Goal: Task Accomplishment & Management: Manage account settings

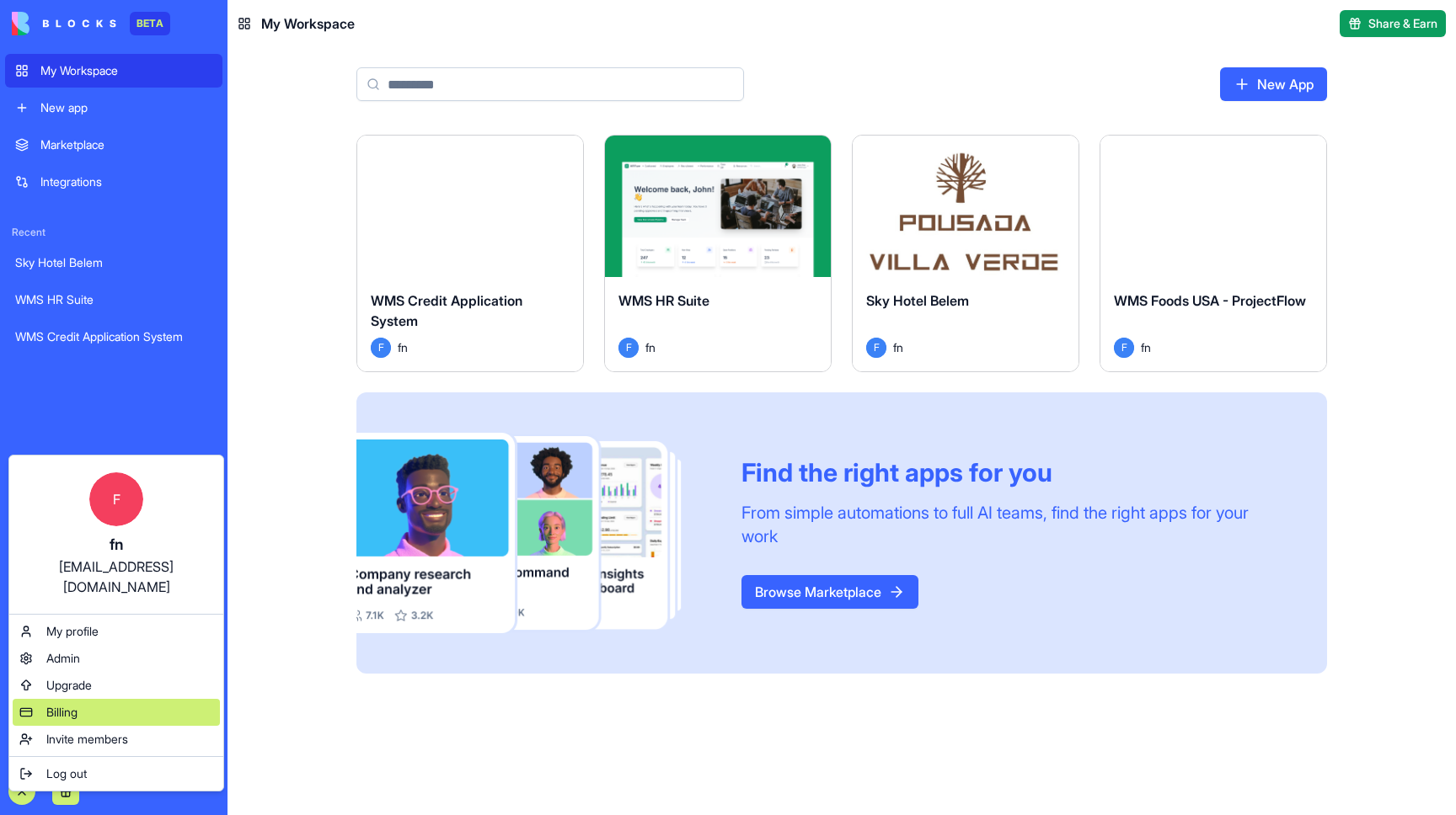
click at [92, 699] on div "Billing" at bounding box center [116, 712] width 207 height 27
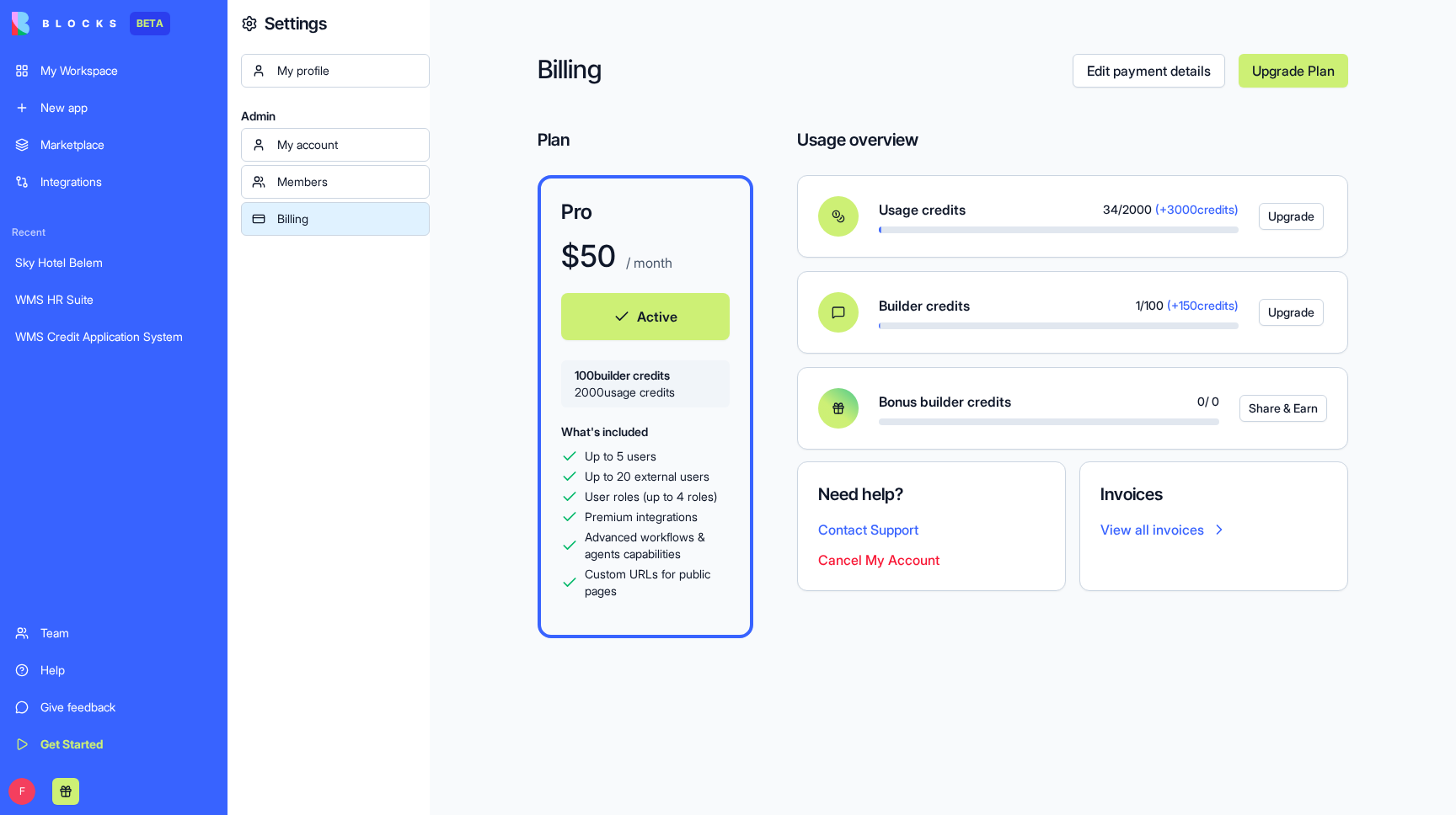
click at [930, 563] on button "Cancel My Account" at bounding box center [878, 560] width 121 height 20
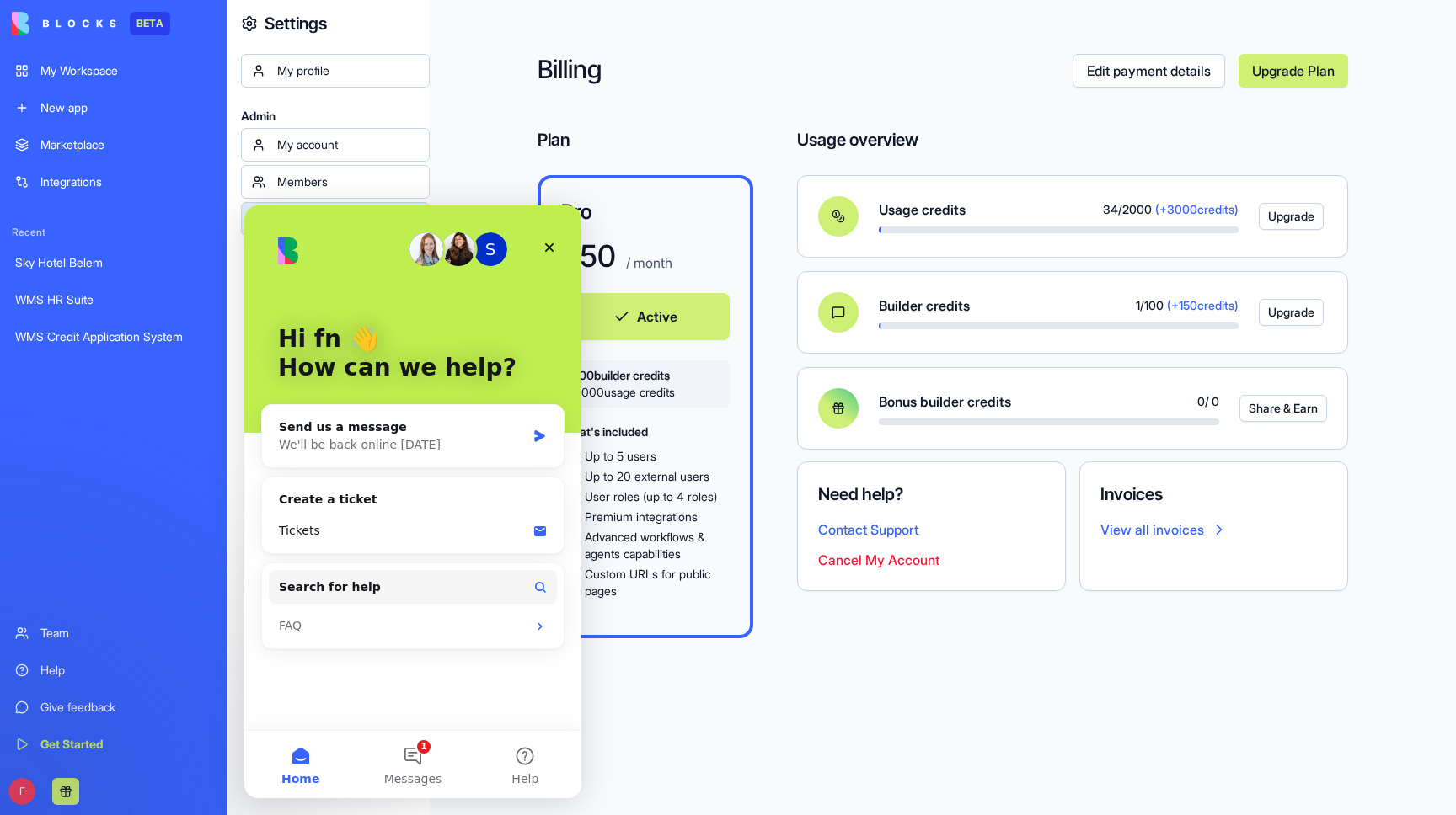
click at [651, 308] on button "Active" at bounding box center [645, 316] width 168 height 47
click at [653, 233] on div "Pro $ 50 / month Active 100 builder credits 2000 usage credits What's included …" at bounding box center [645, 407] width 215 height 463
click at [556, 246] on icon "Close" at bounding box center [549, 248] width 14 height 14
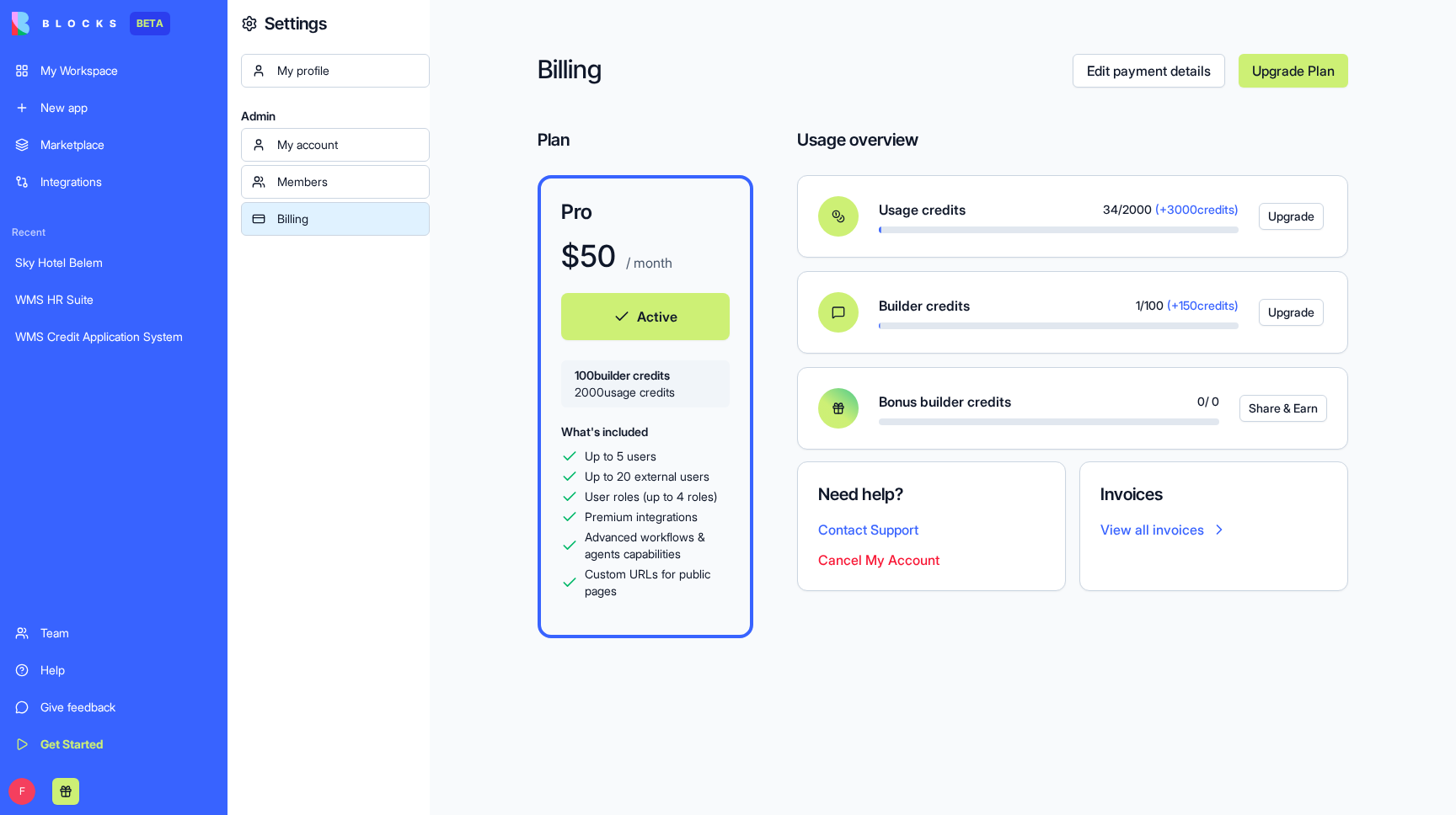
click at [381, 145] on div "My account" at bounding box center [348, 145] width 141 height 17
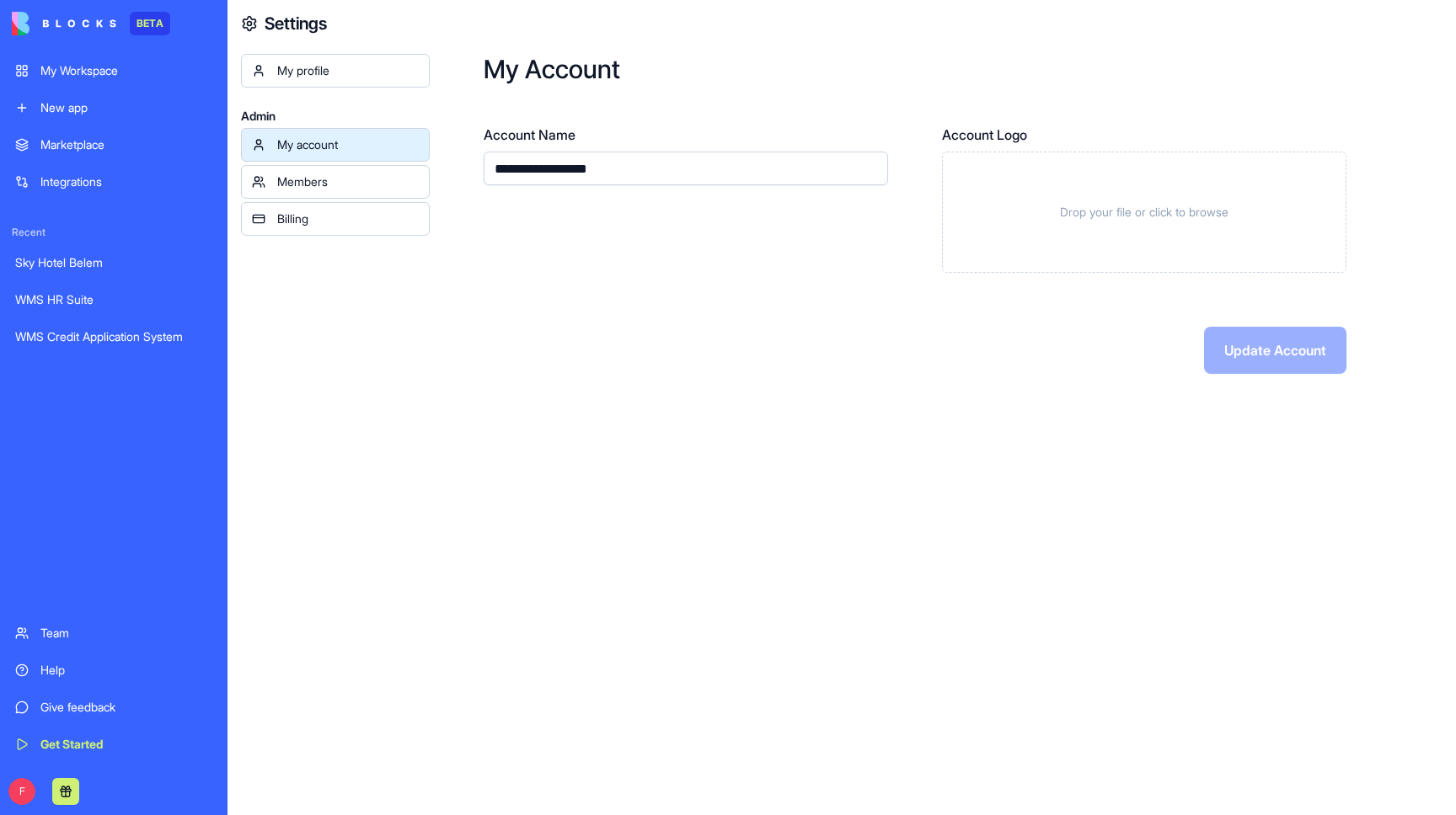
click at [352, 215] on div "Billing" at bounding box center [348, 219] width 141 height 17
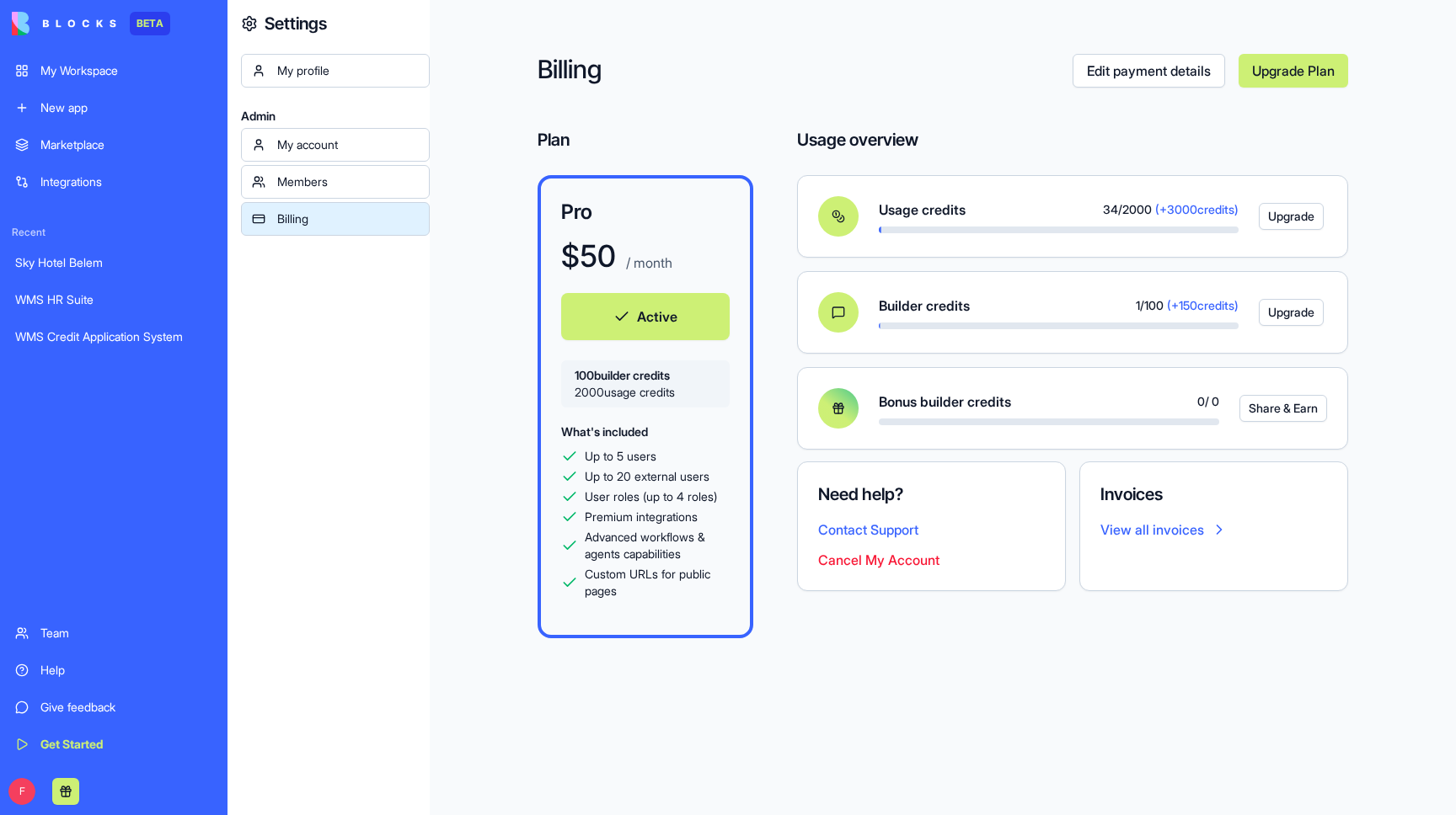
click at [903, 556] on button "Cancel My Account" at bounding box center [878, 560] width 121 height 20
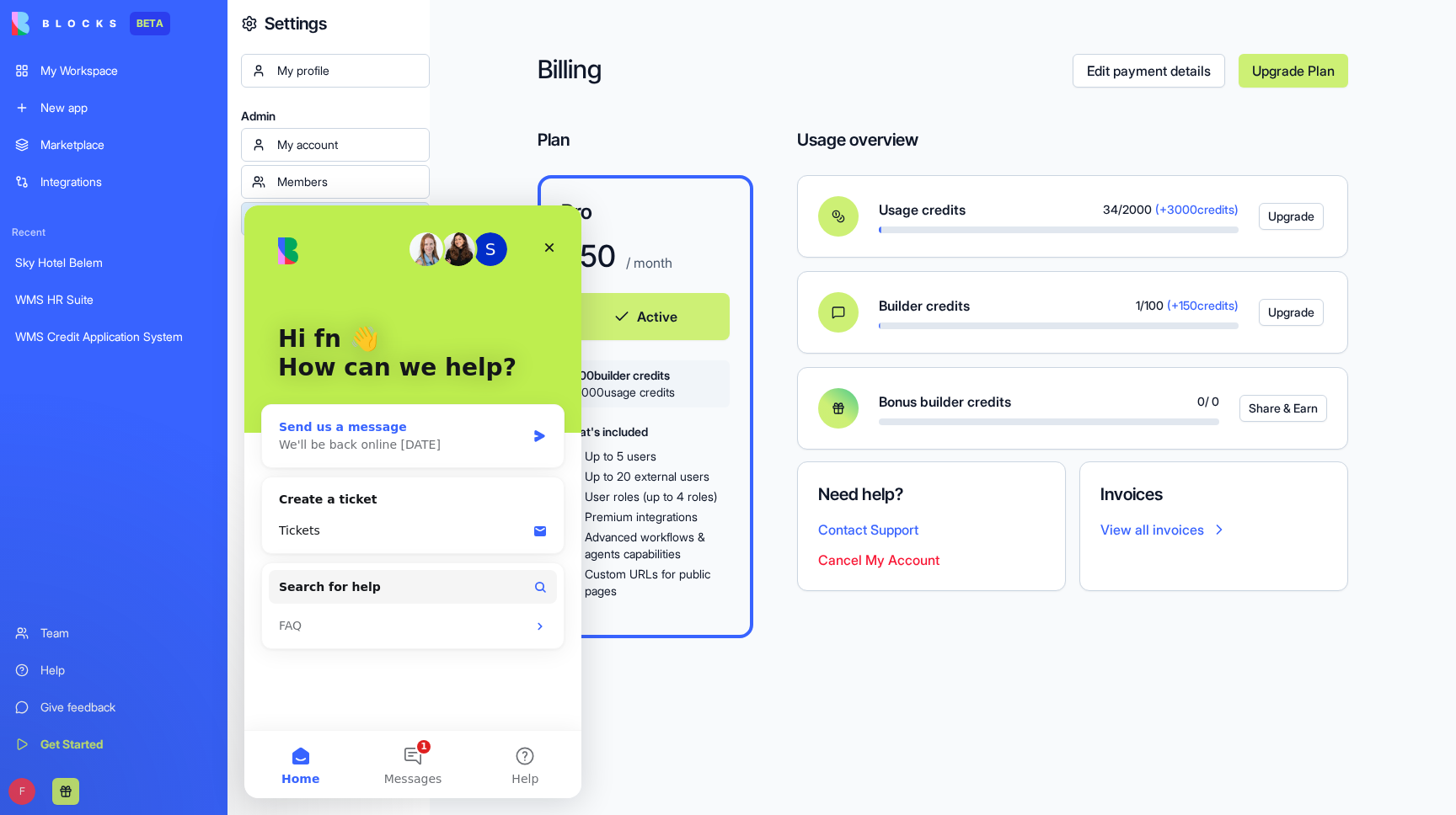
click at [420, 432] on div "Send us a message" at bounding box center [402, 427] width 247 height 18
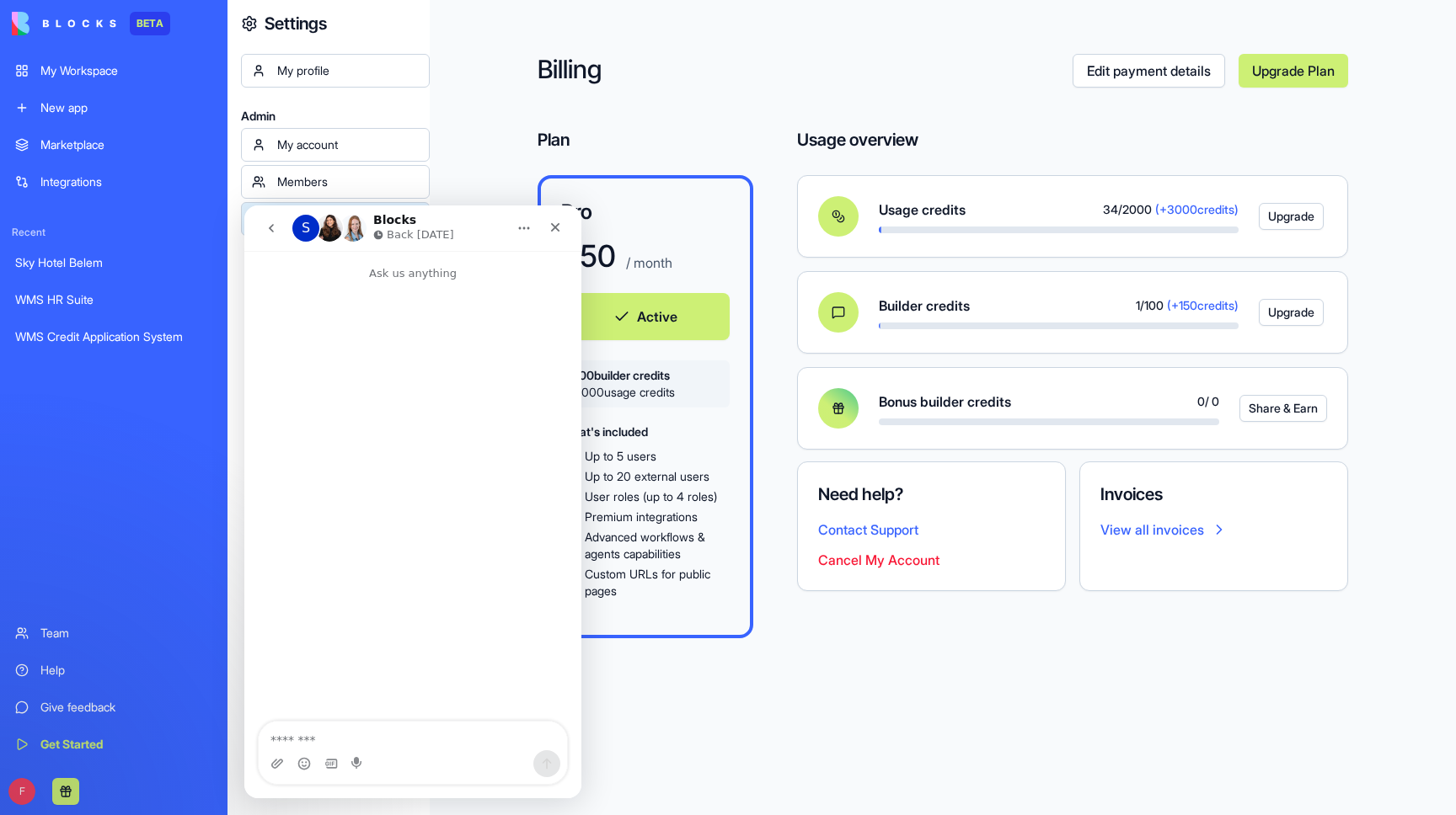
type textarea "*"
type textarea "**********"
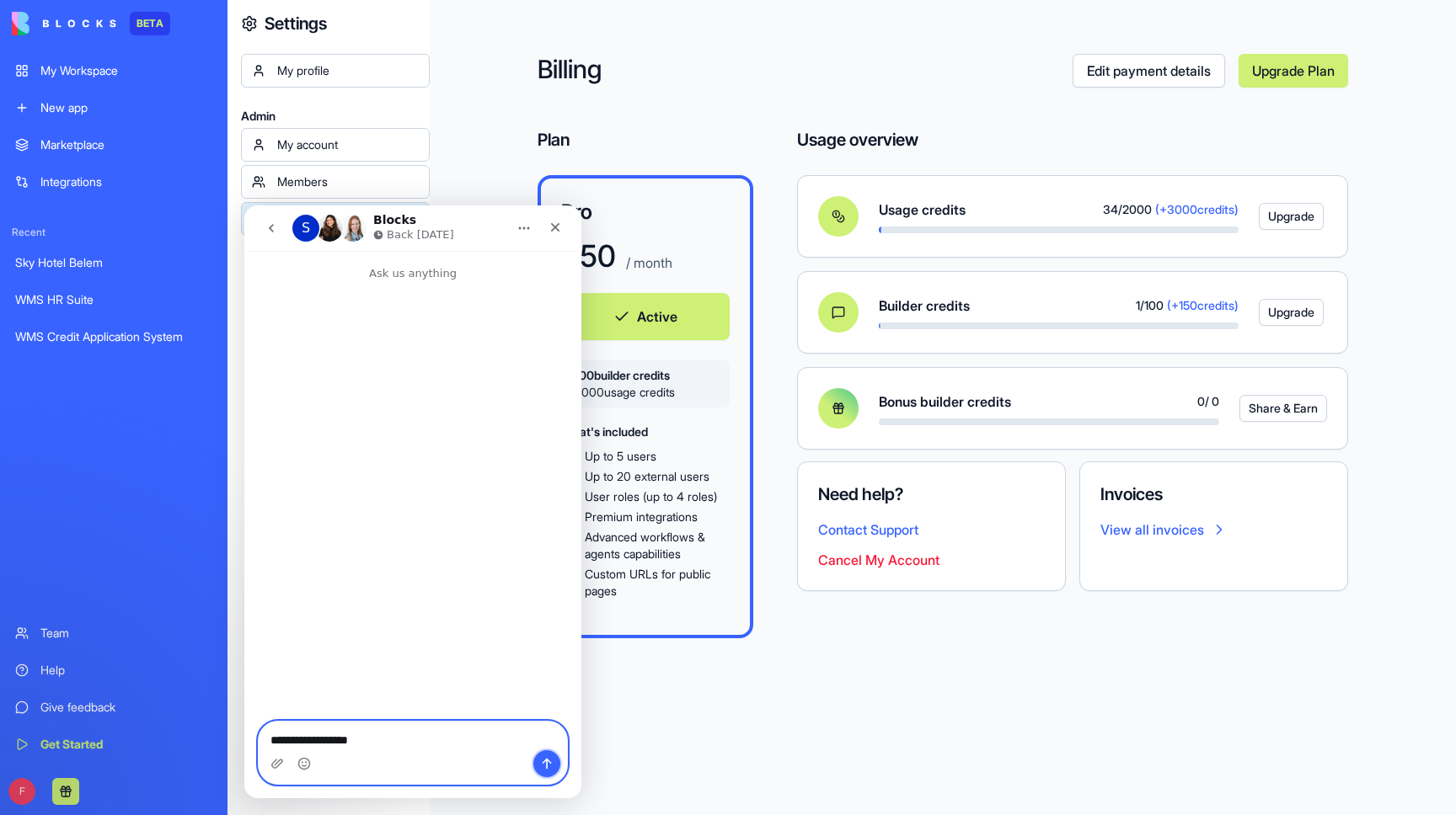
click at [545, 765] on icon "Send a message…" at bounding box center [546, 763] width 14 height 14
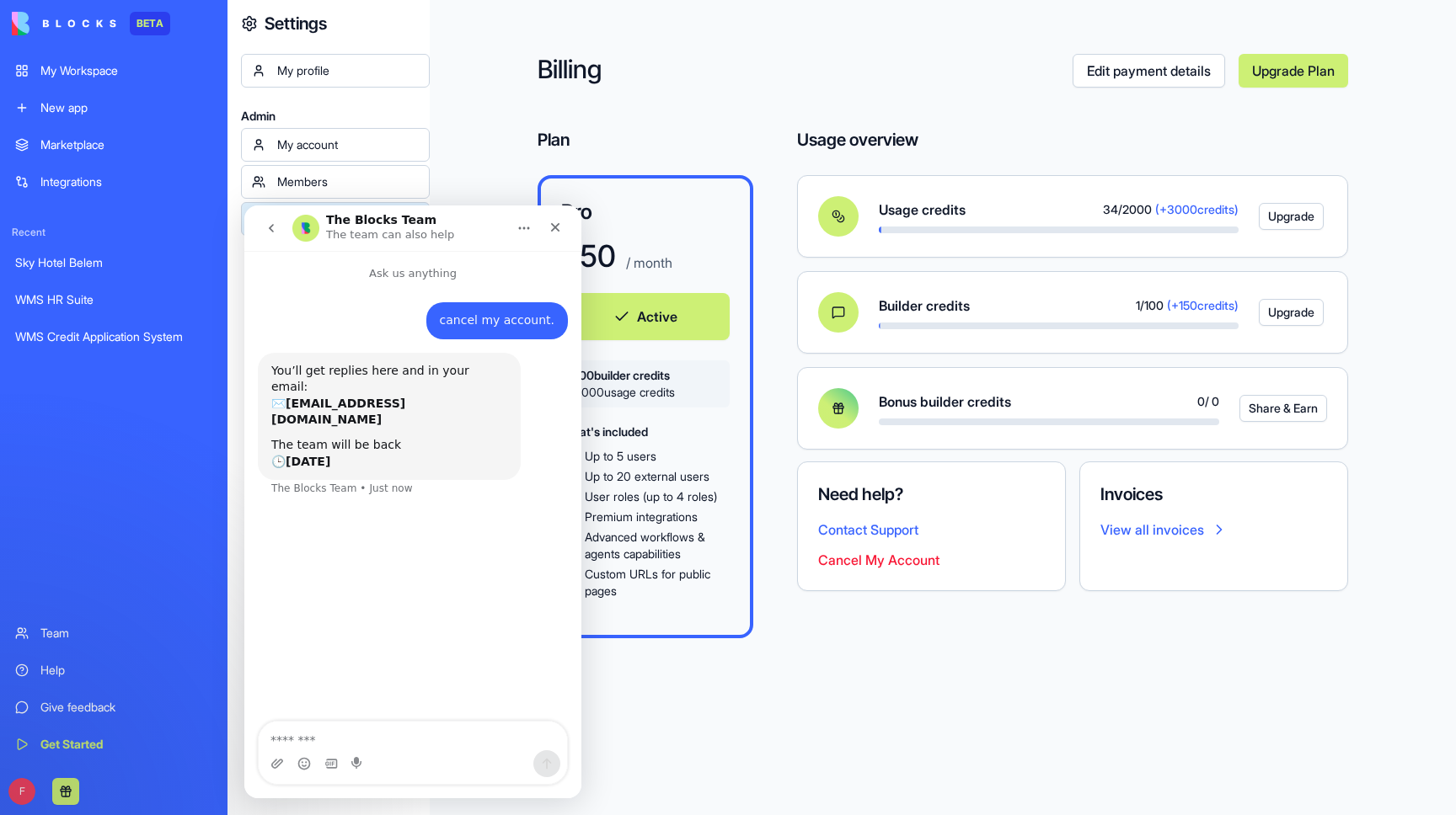
click at [527, 225] on icon "Home" at bounding box center [524, 228] width 14 height 14
click at [550, 229] on icon "Close" at bounding box center [555, 227] width 14 height 14
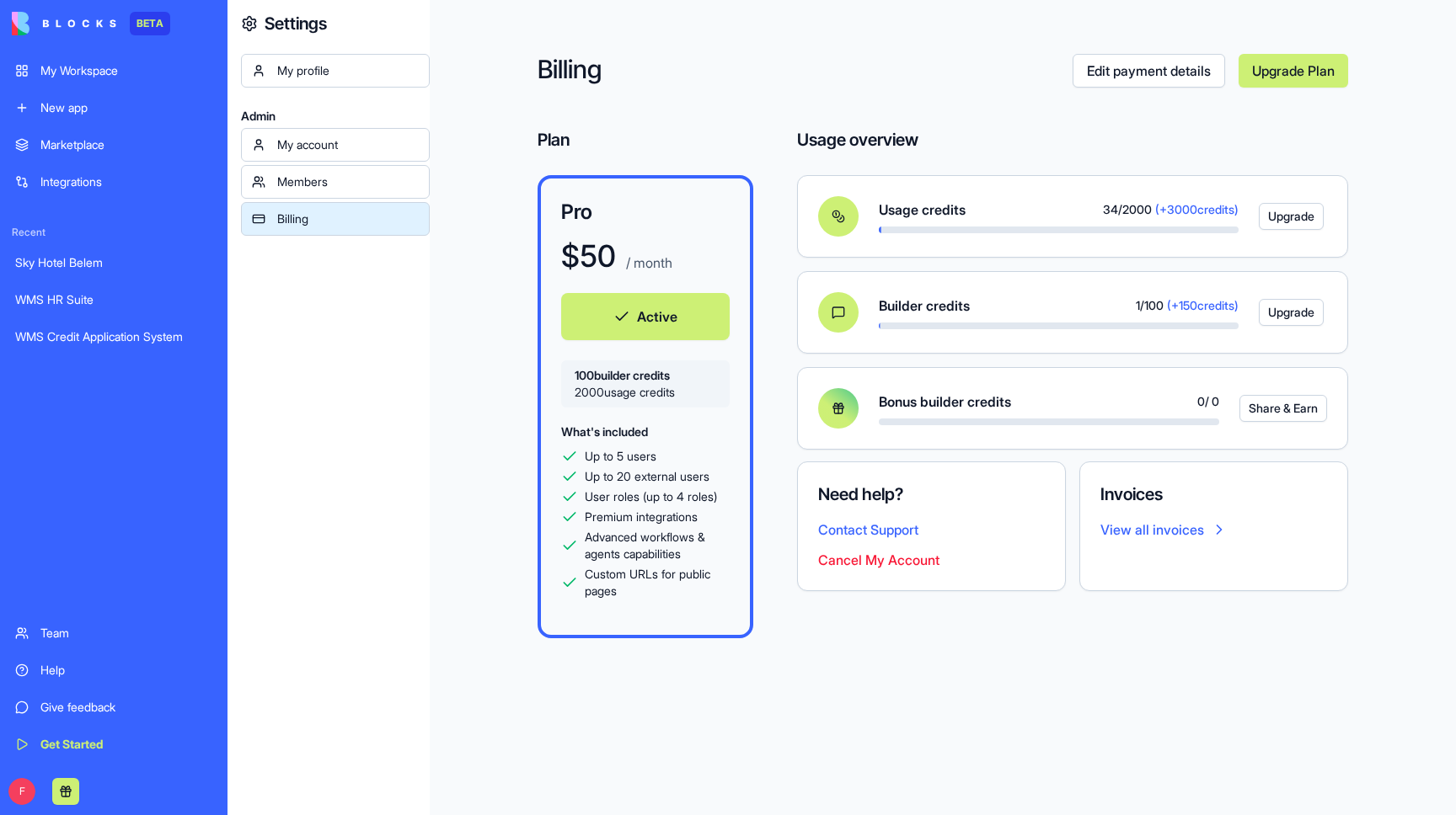
click at [1132, 79] on link "Edit payment details" at bounding box center [1148, 70] width 153 height 33
click at [1279, 74] on link "Upgrade Plan" at bounding box center [1293, 70] width 109 height 33
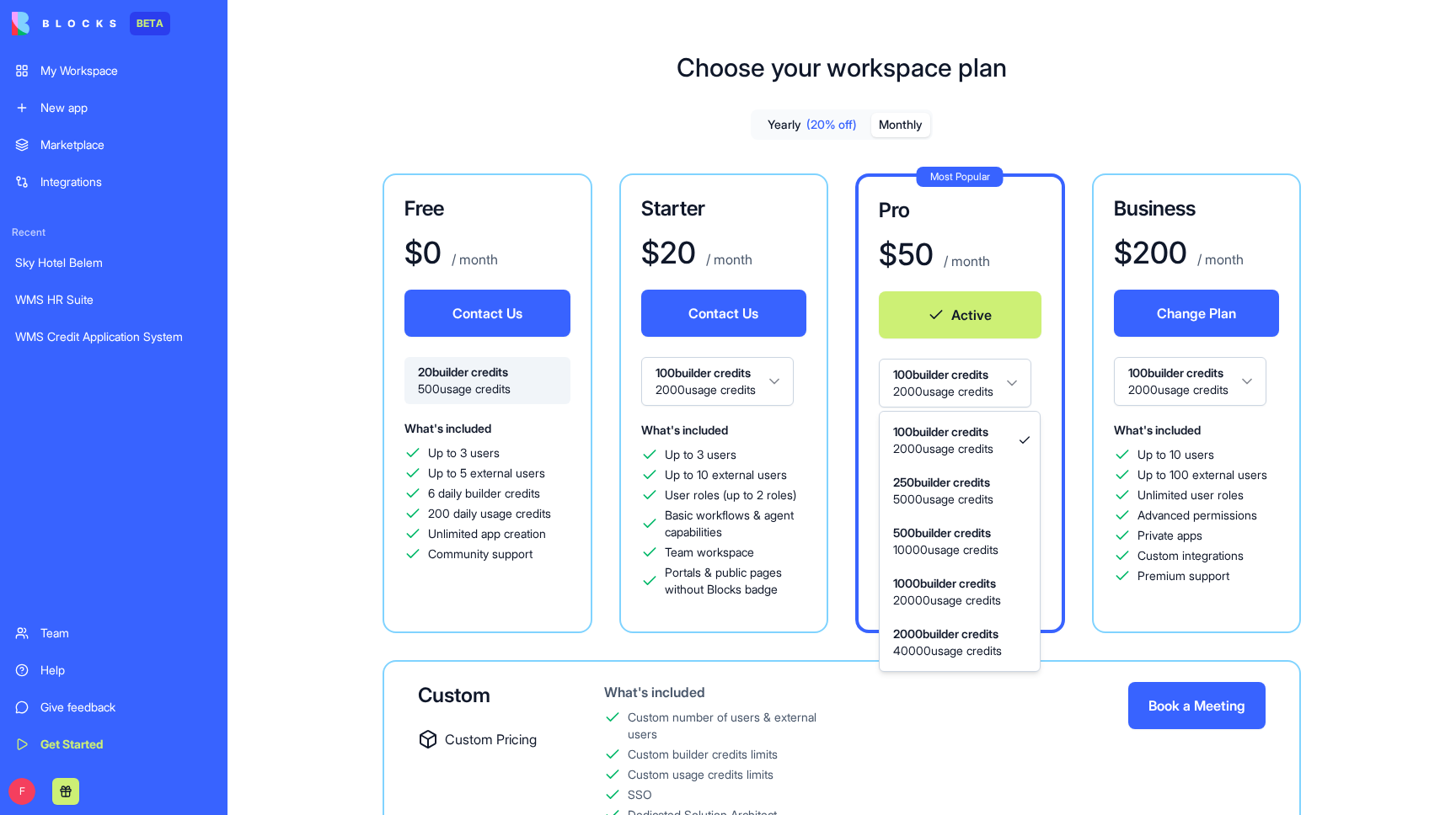
click at [934, 395] on html "BETA My Workspace New app Marketplace Integrations Recent Sky Hotel Belem WMS H…" at bounding box center [728, 408] width 1456 height 815
click at [960, 372] on html "BETA My Workspace New app Marketplace Integrations Recent Sky Hotel Belem WMS H…" at bounding box center [728, 408] width 1456 height 815
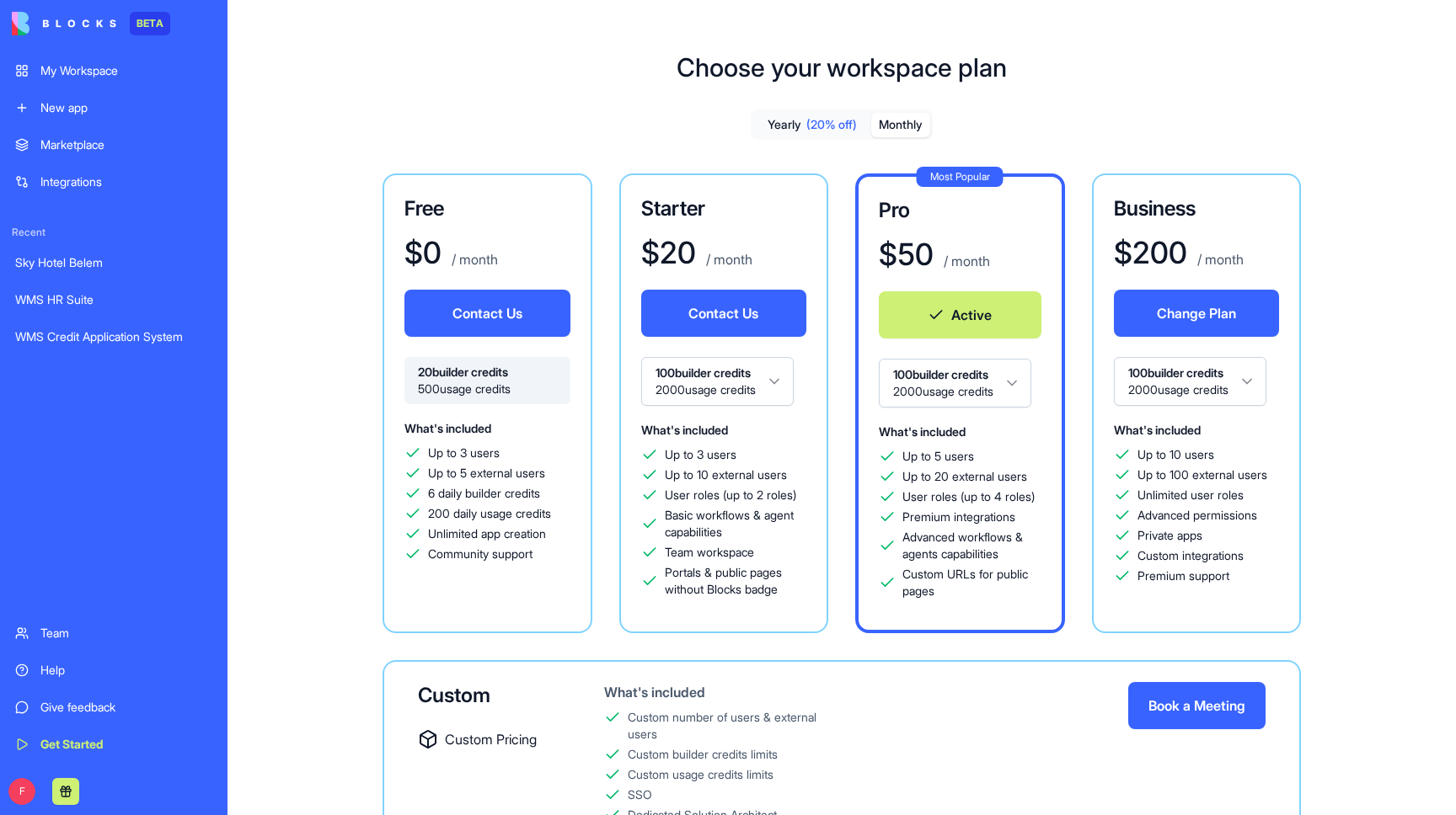
click at [536, 316] on button "Contact Us" at bounding box center [488, 313] width 166 height 47
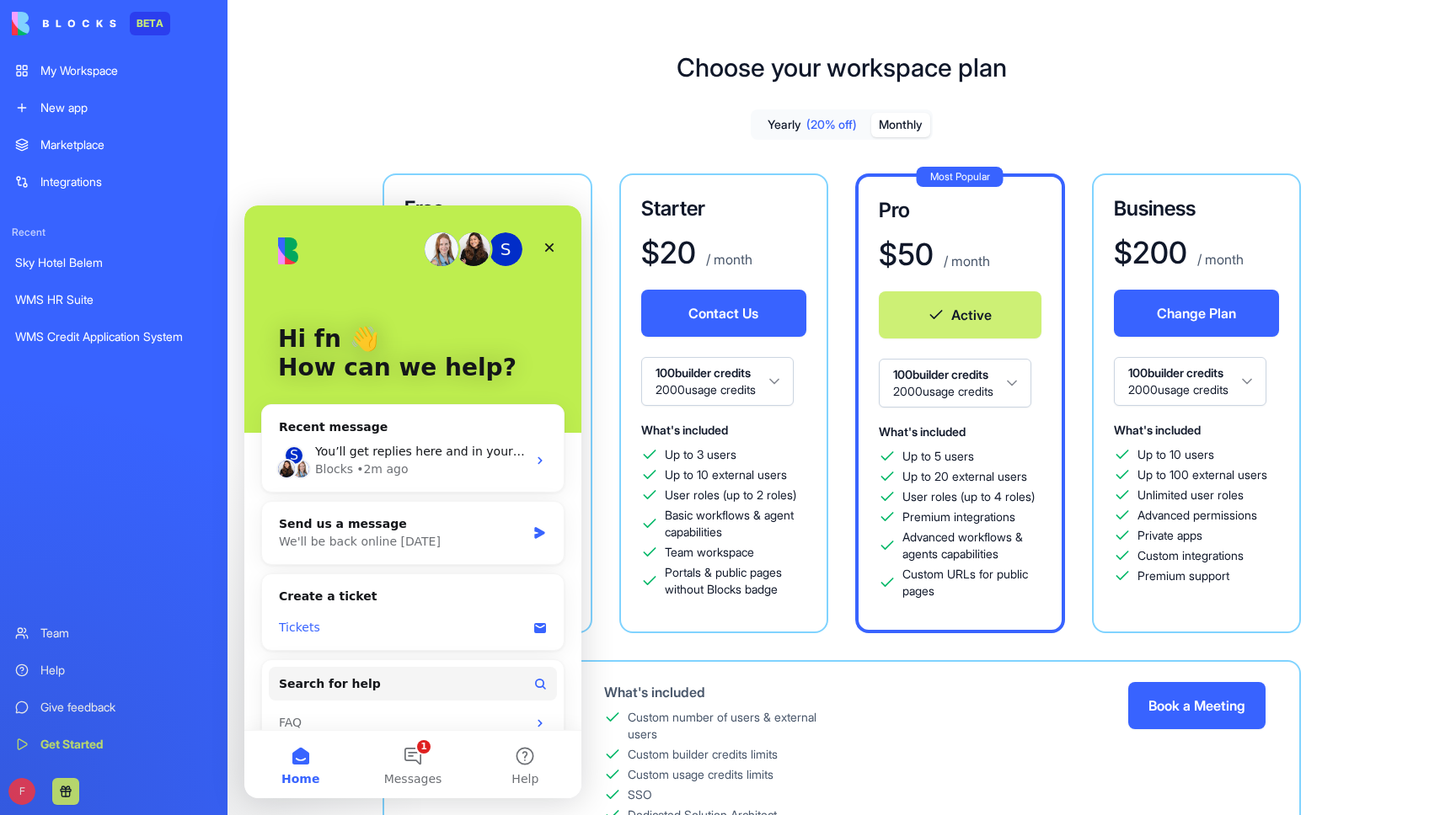
click at [317, 624] on div "Tickets" at bounding box center [403, 627] width 248 height 18
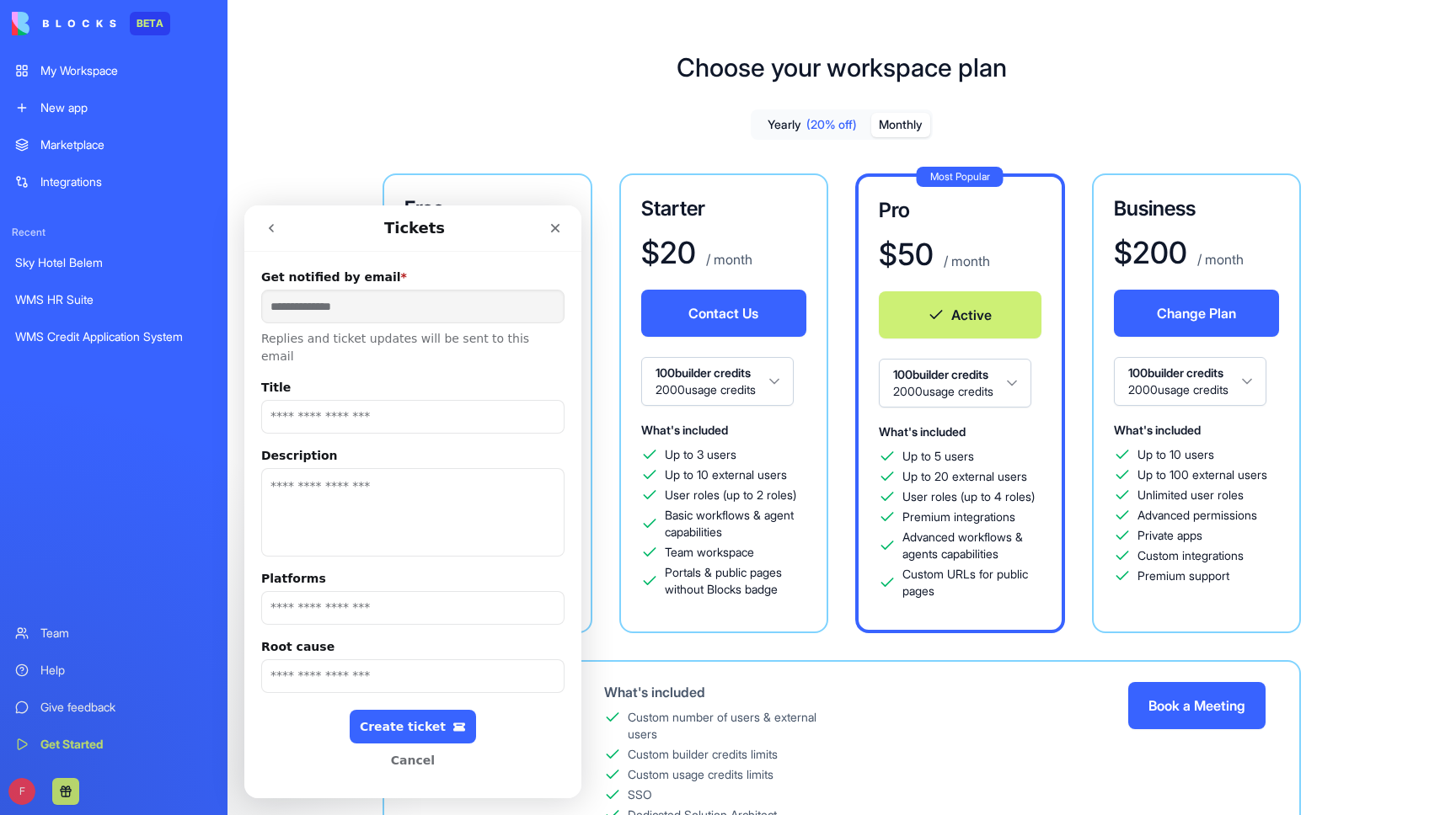
click at [398, 403] on input "Title" at bounding box center [413, 417] width 303 height 33
drag, startPoint x: 445, startPoint y: 399, endPoint x: 163, endPoint y: 399, distance: 282.0
click at [244, 399] on html "**********" at bounding box center [412, 502] width 337 height 593
type input "**********"
click at [334, 474] on textarea "Description" at bounding box center [413, 513] width 303 height 89
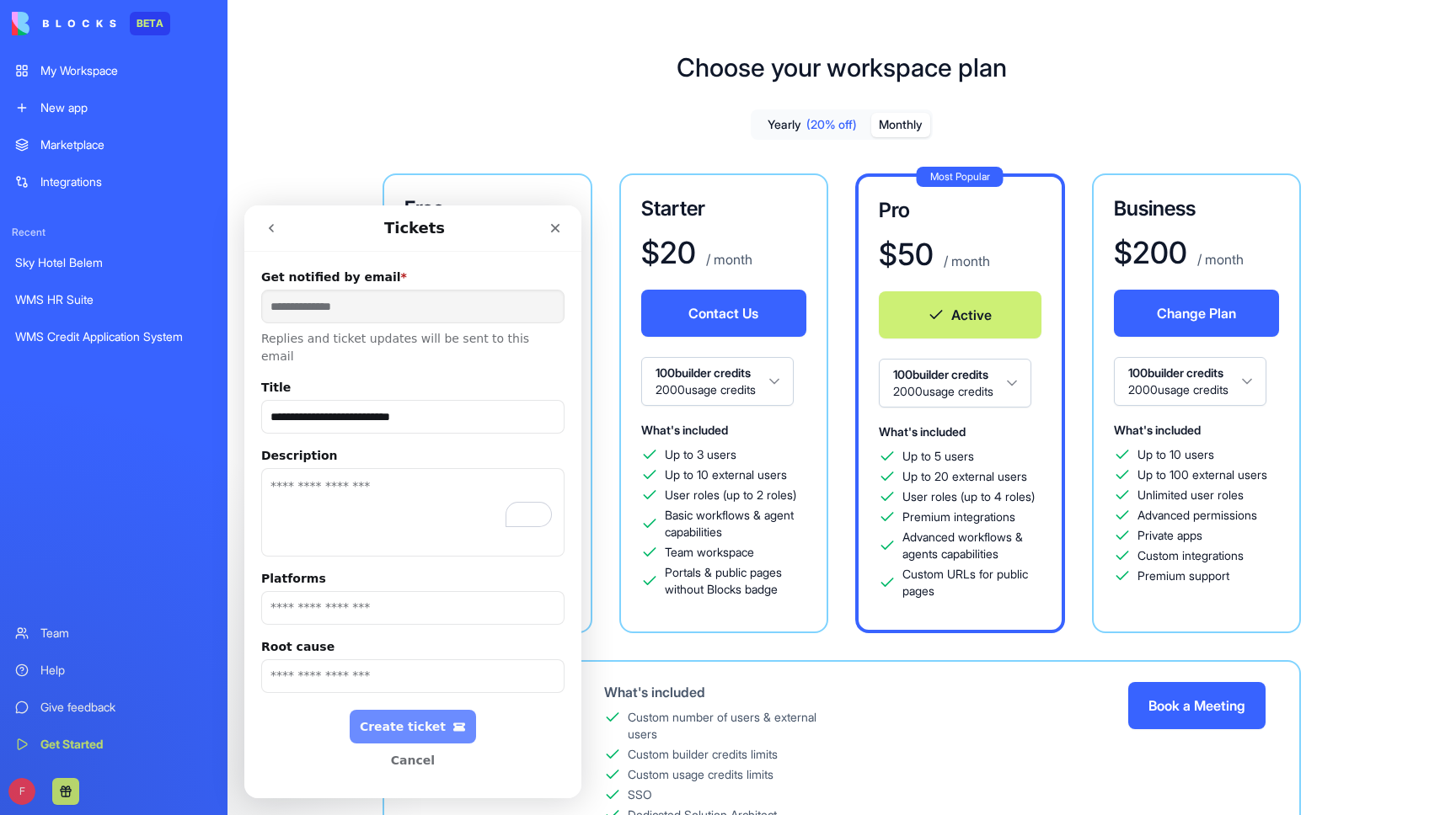
click at [395, 720] on div "Create ticket" at bounding box center [412, 726] width 106 height 14
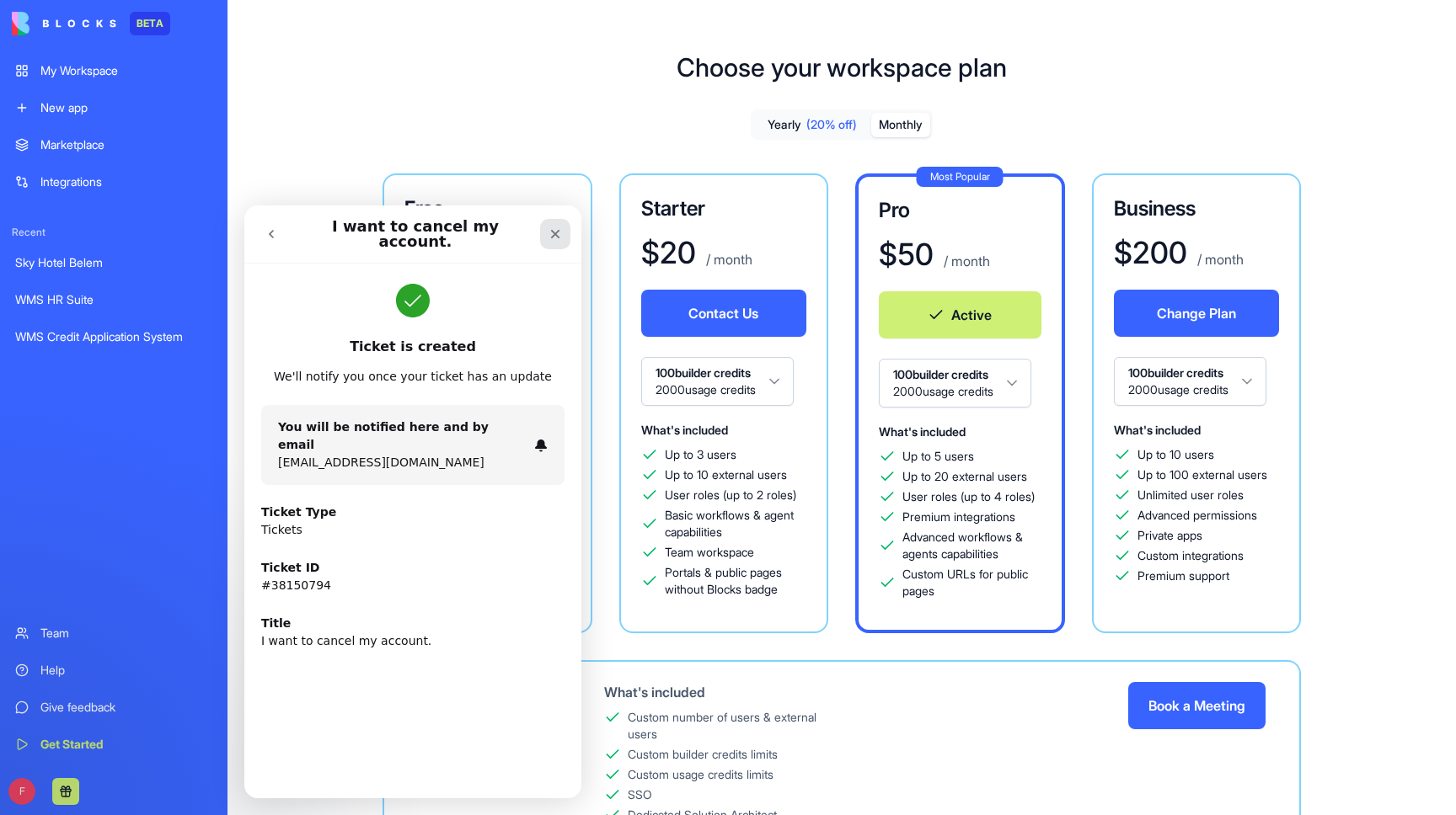
click at [557, 230] on icon "Close" at bounding box center [555, 234] width 14 height 14
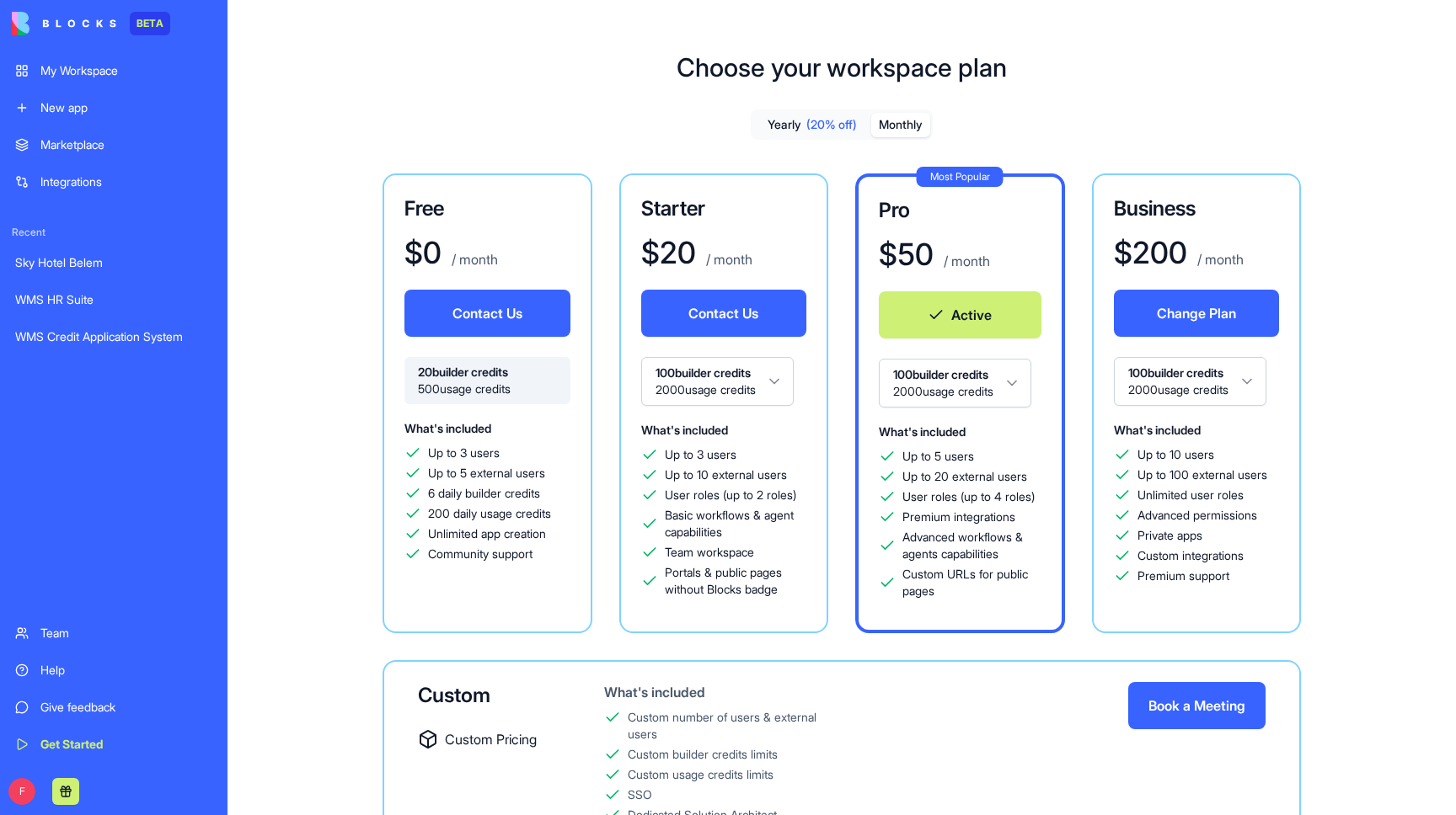
click at [107, 324] on link "WMS Credit Application System" at bounding box center [113, 336] width 217 height 33
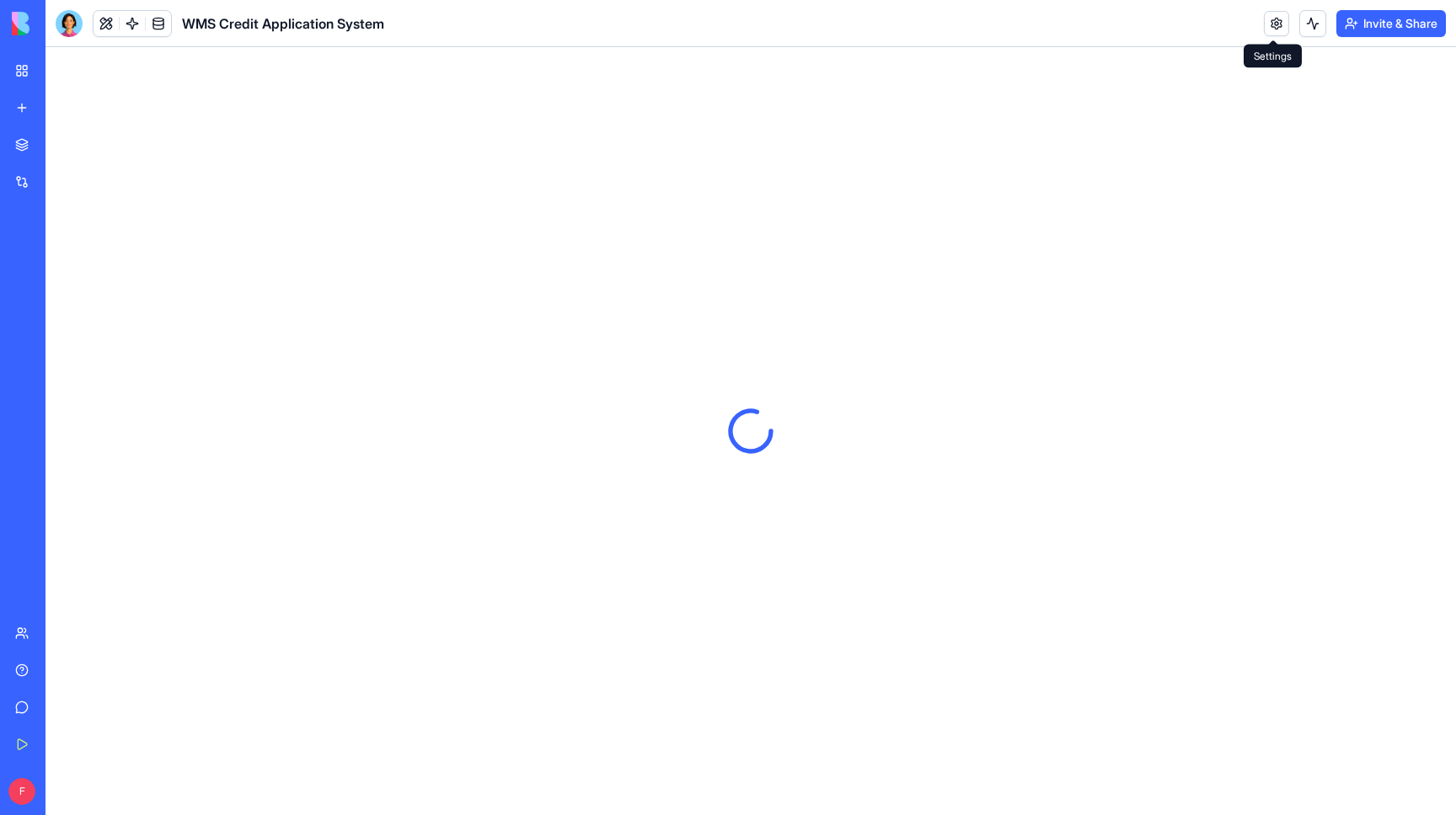
click at [1271, 28] on link at bounding box center [1276, 23] width 25 height 25
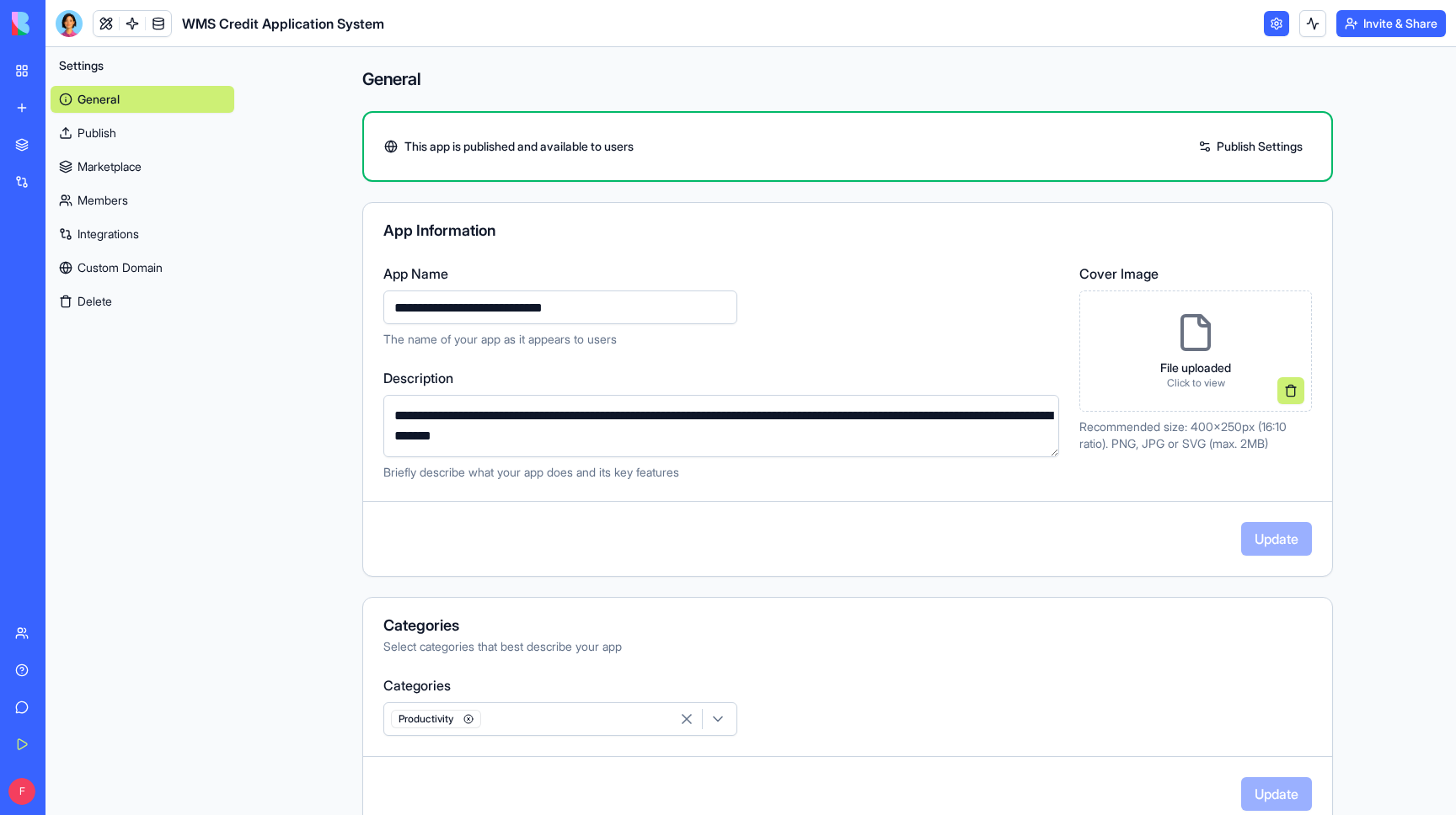
click at [1271, 28] on link at bounding box center [1276, 23] width 25 height 25
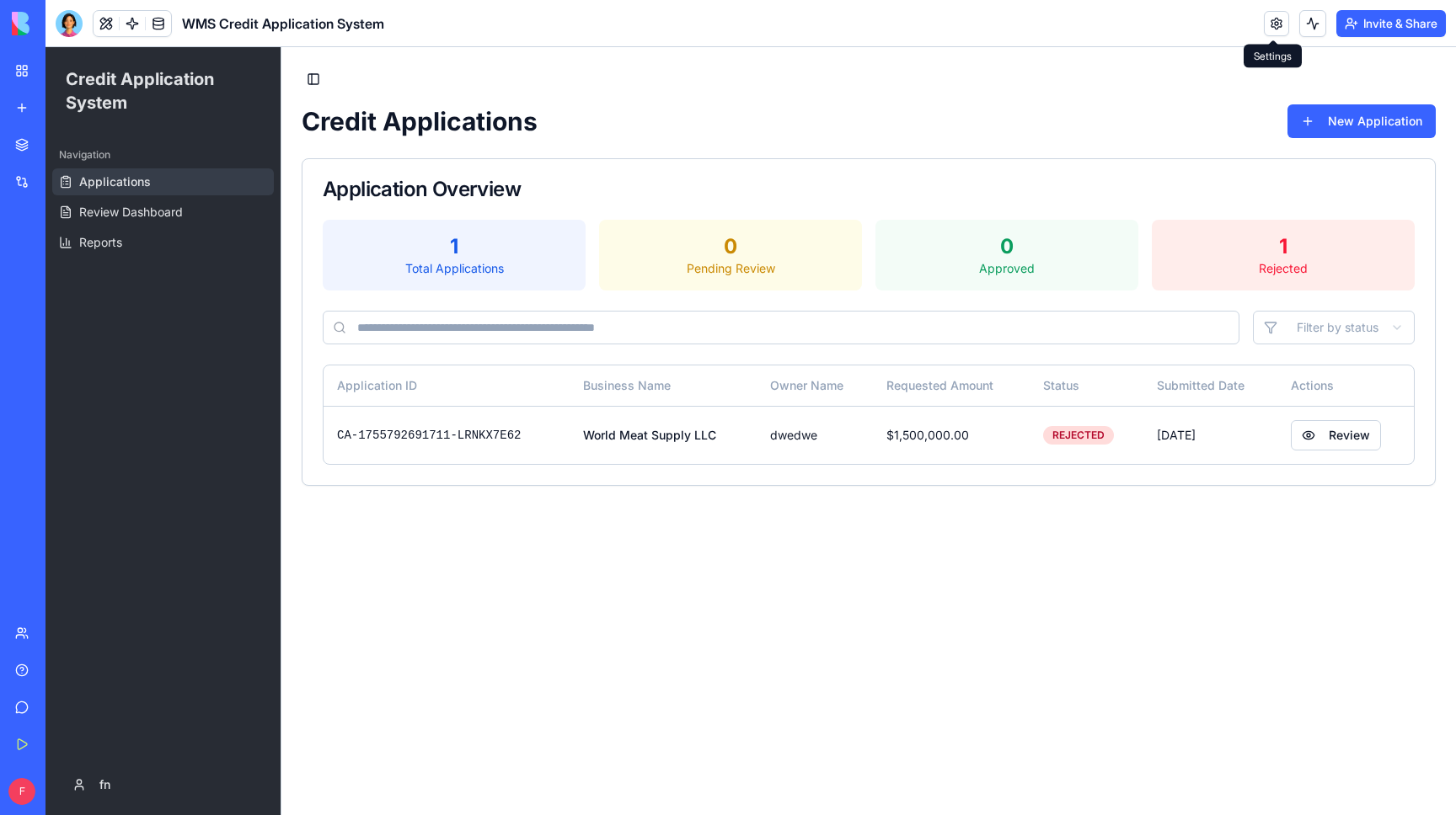
click at [1273, 25] on link at bounding box center [1276, 23] width 25 height 25
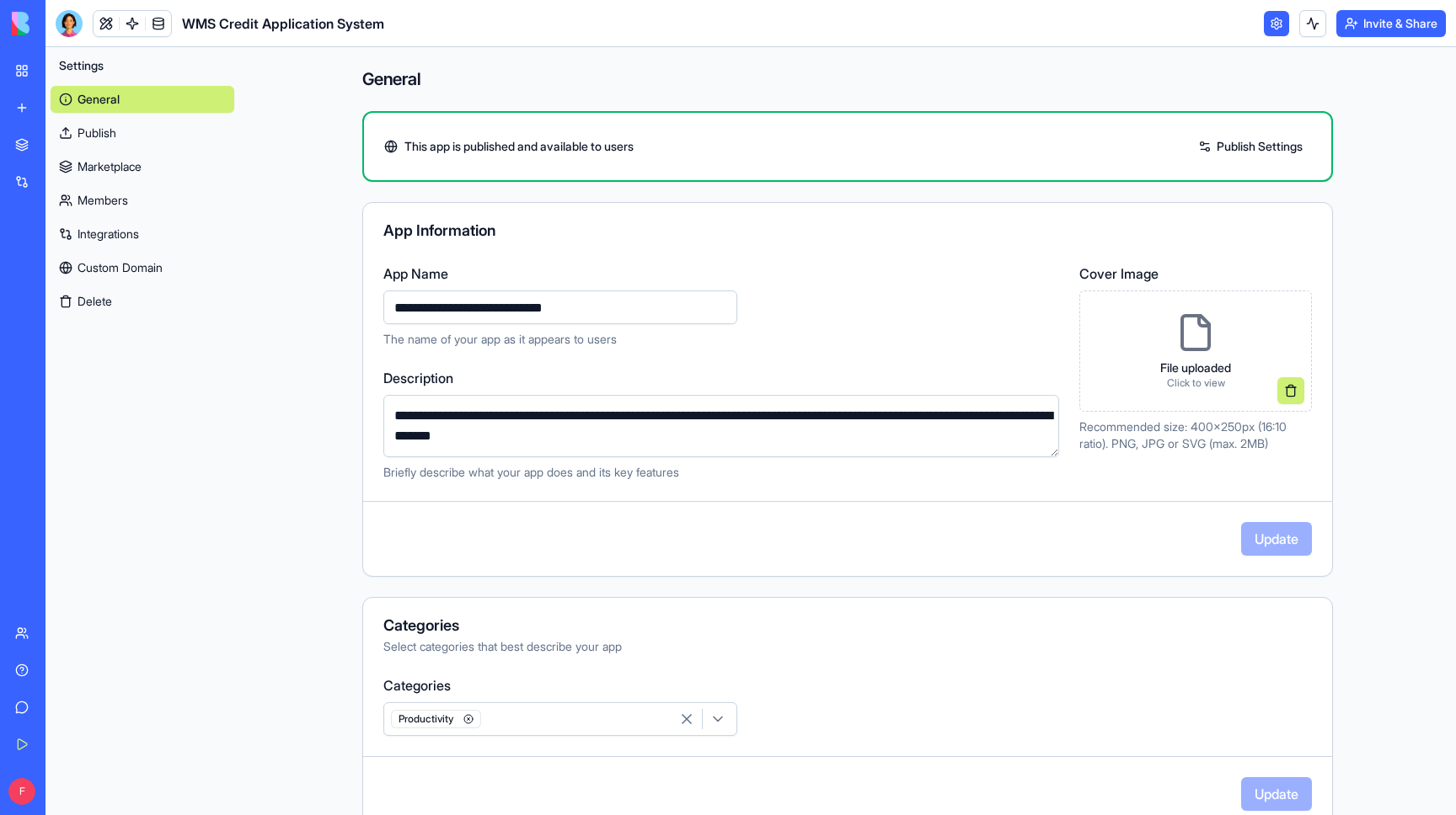
click at [116, 299] on button "Delete" at bounding box center [142, 301] width 184 height 27
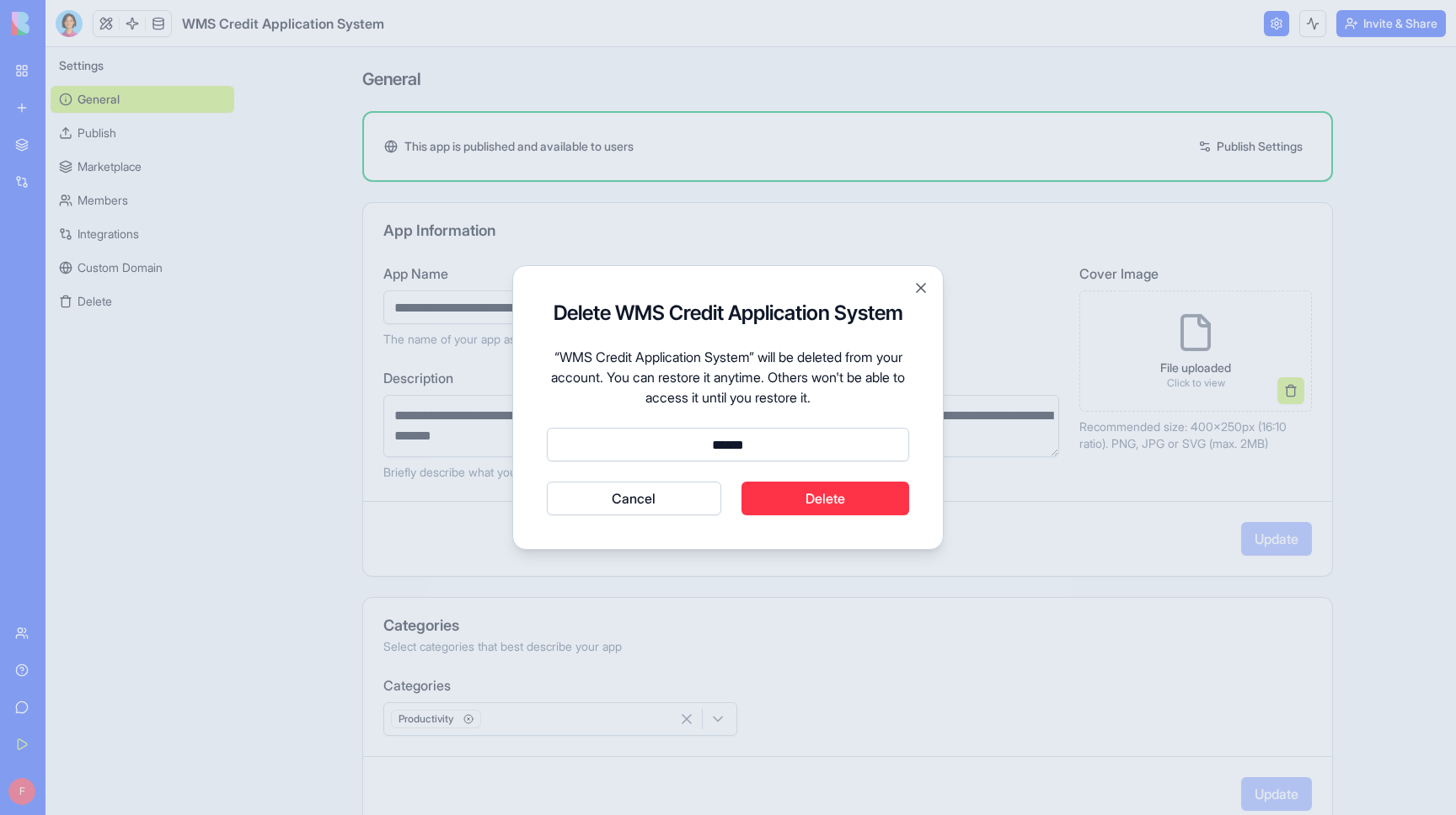
type input "******"
click at [842, 496] on button "Delete" at bounding box center [826, 498] width 168 height 33
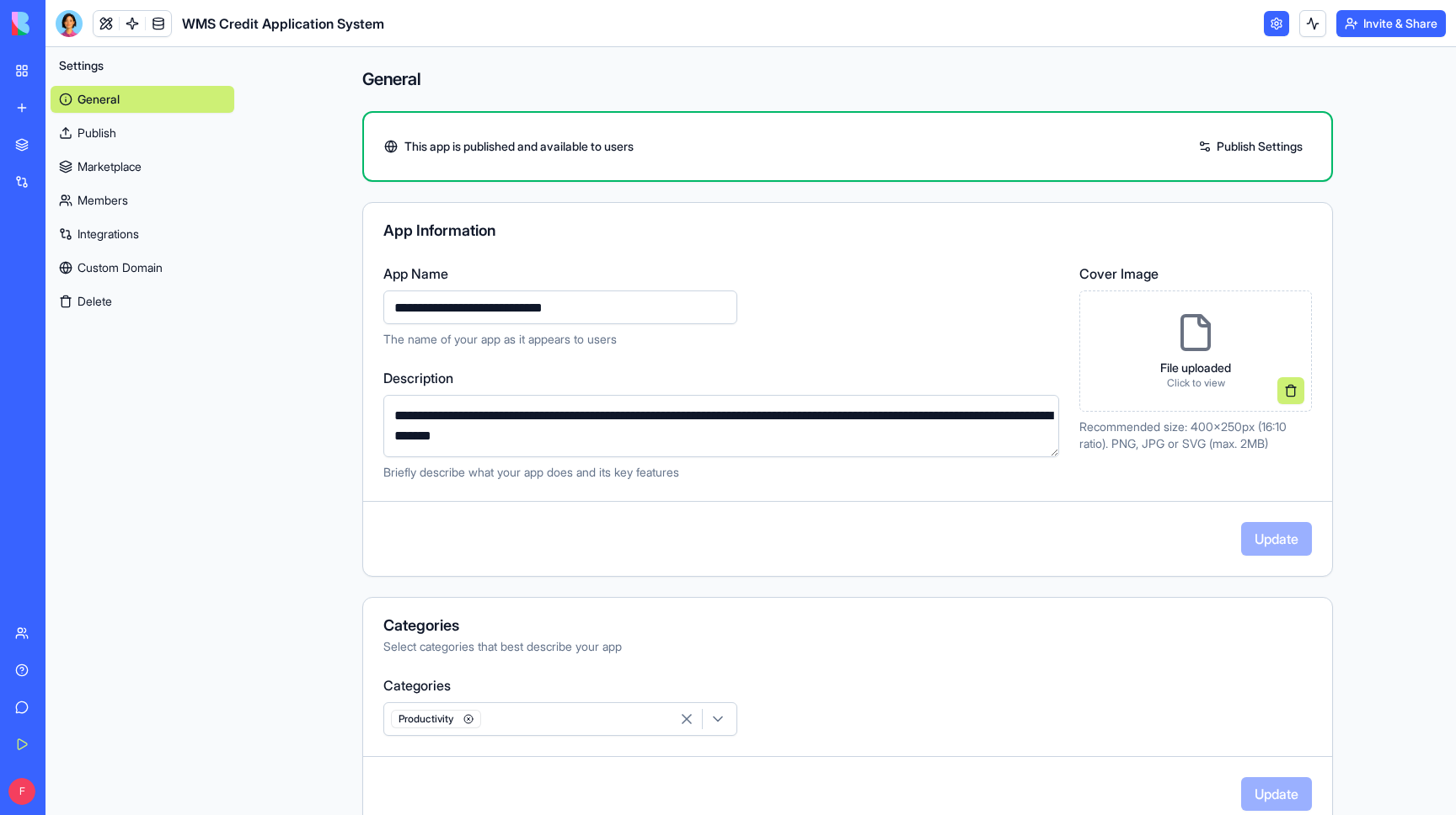
click at [116, 298] on button "Delete" at bounding box center [142, 301] width 184 height 27
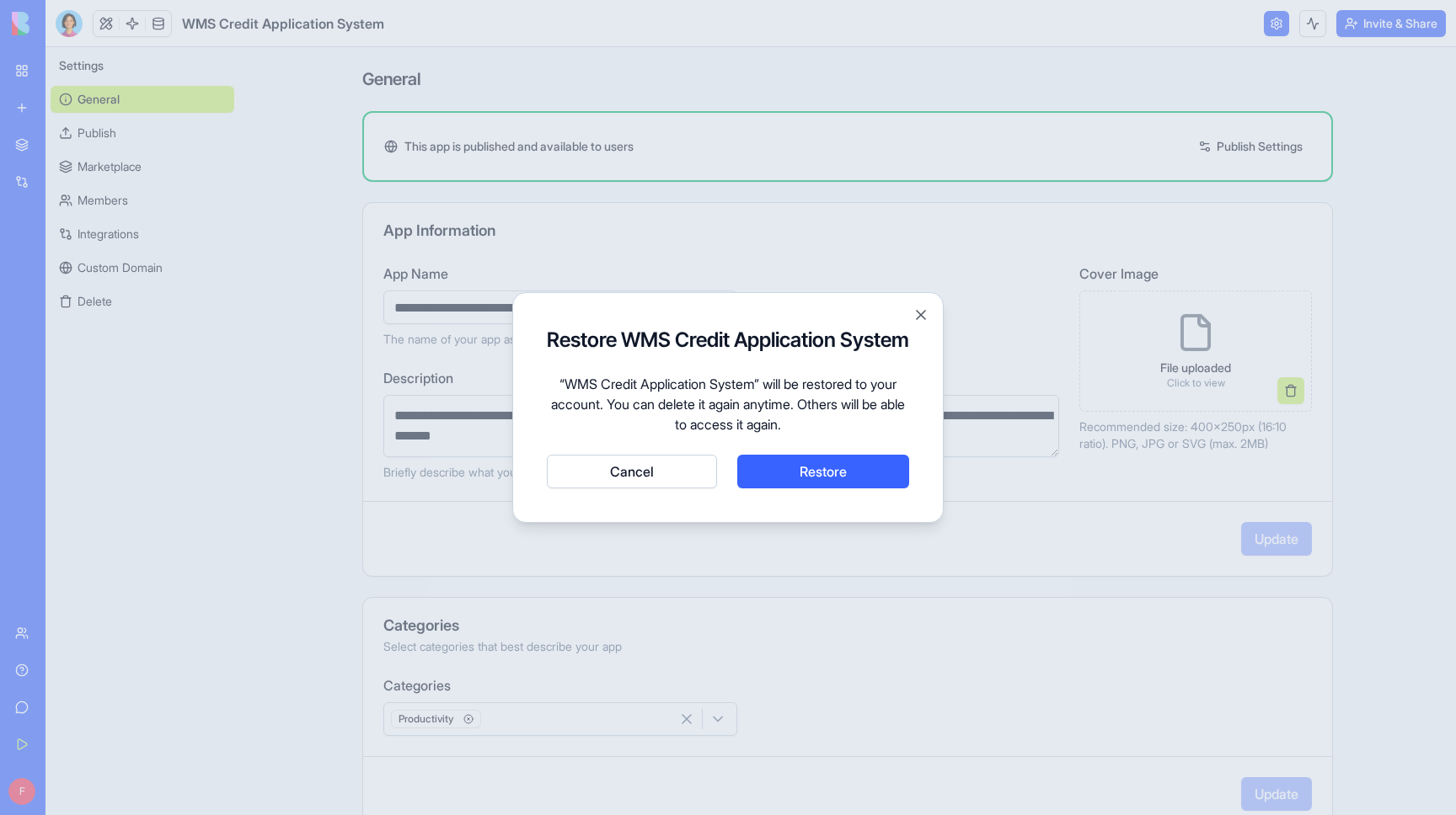
click at [679, 484] on button "Cancel" at bounding box center [632, 471] width 170 height 33
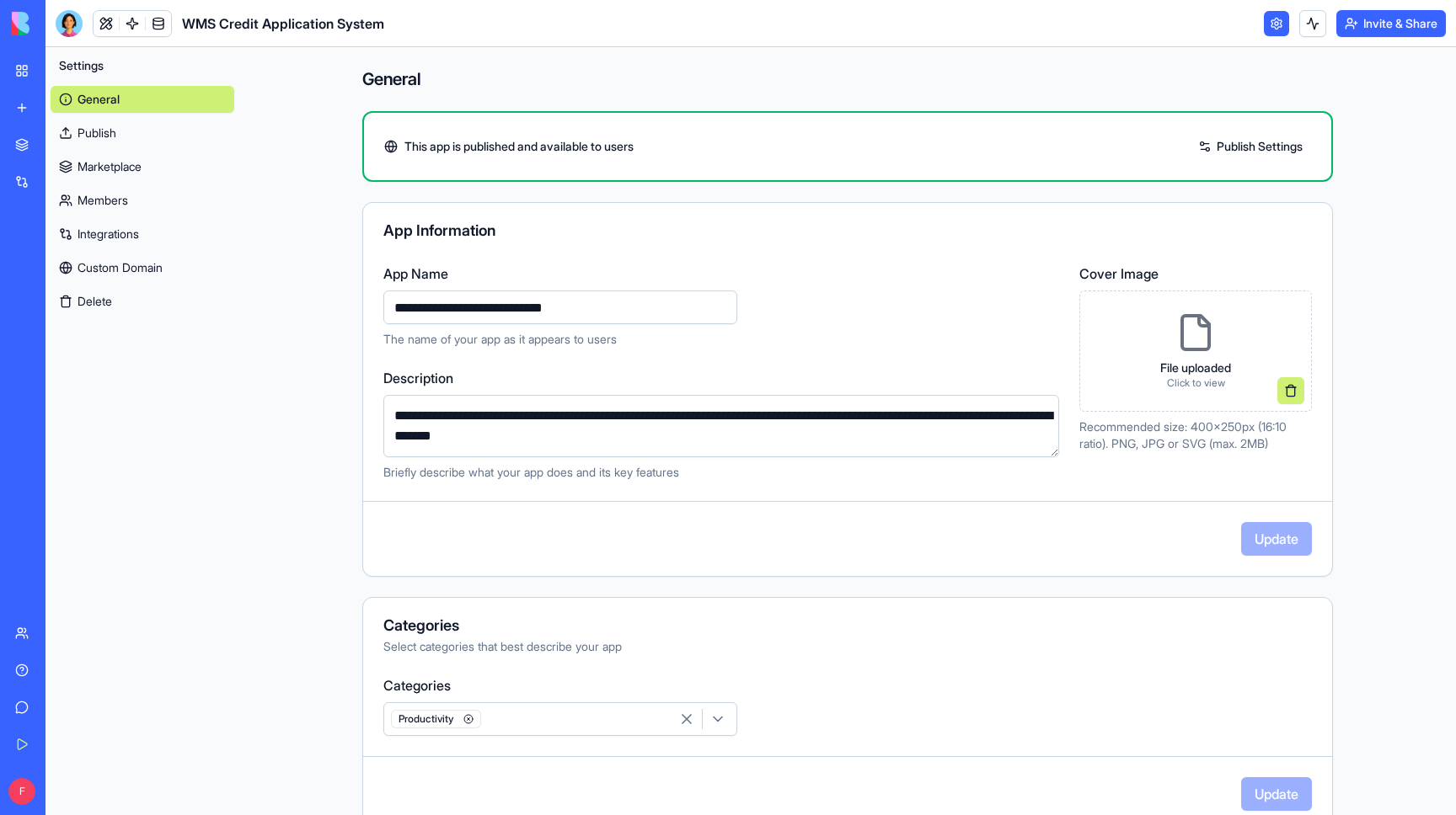
click at [62, 74] on div "My Workspace" at bounding box center [52, 70] width 22 height 17
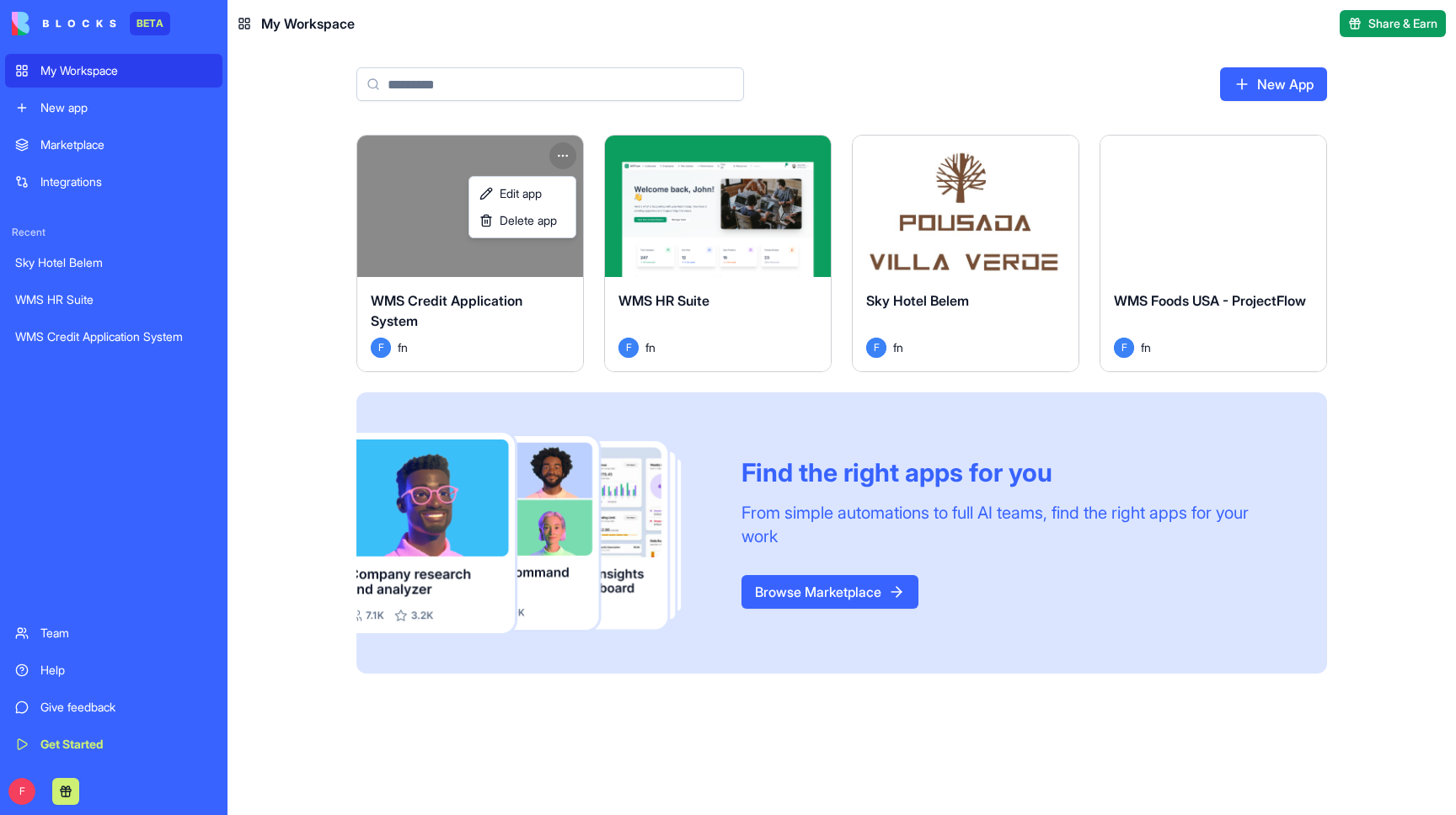
click at [567, 151] on html "BETA My Workspace New app Marketplace Integrations Recent Sky Hotel Belem WMS H…" at bounding box center [728, 408] width 1456 height 815
click at [555, 215] on span "Delete app" at bounding box center [529, 221] width 57 height 17
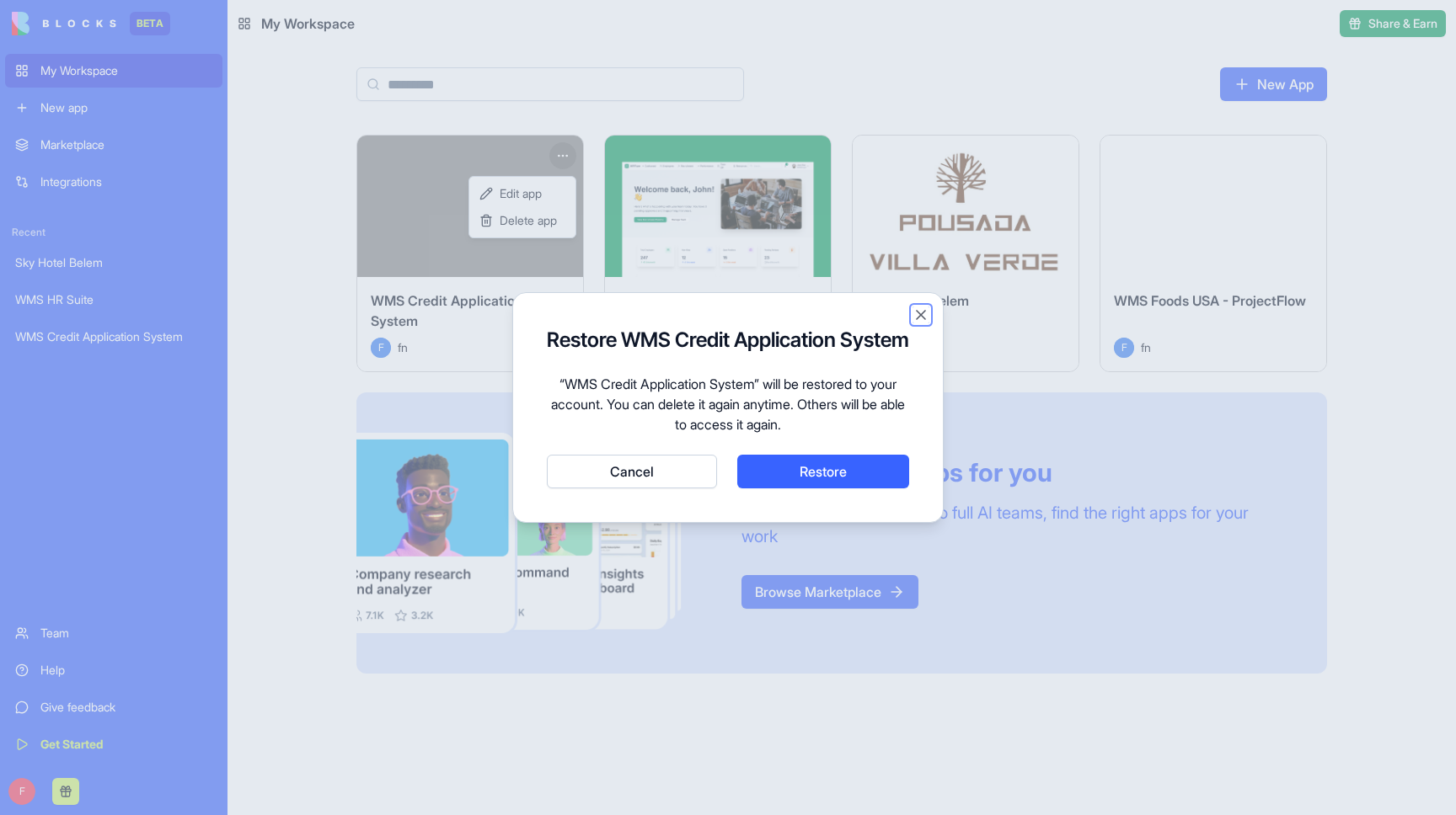
click at [918, 307] on button "Close" at bounding box center [921, 315] width 17 height 17
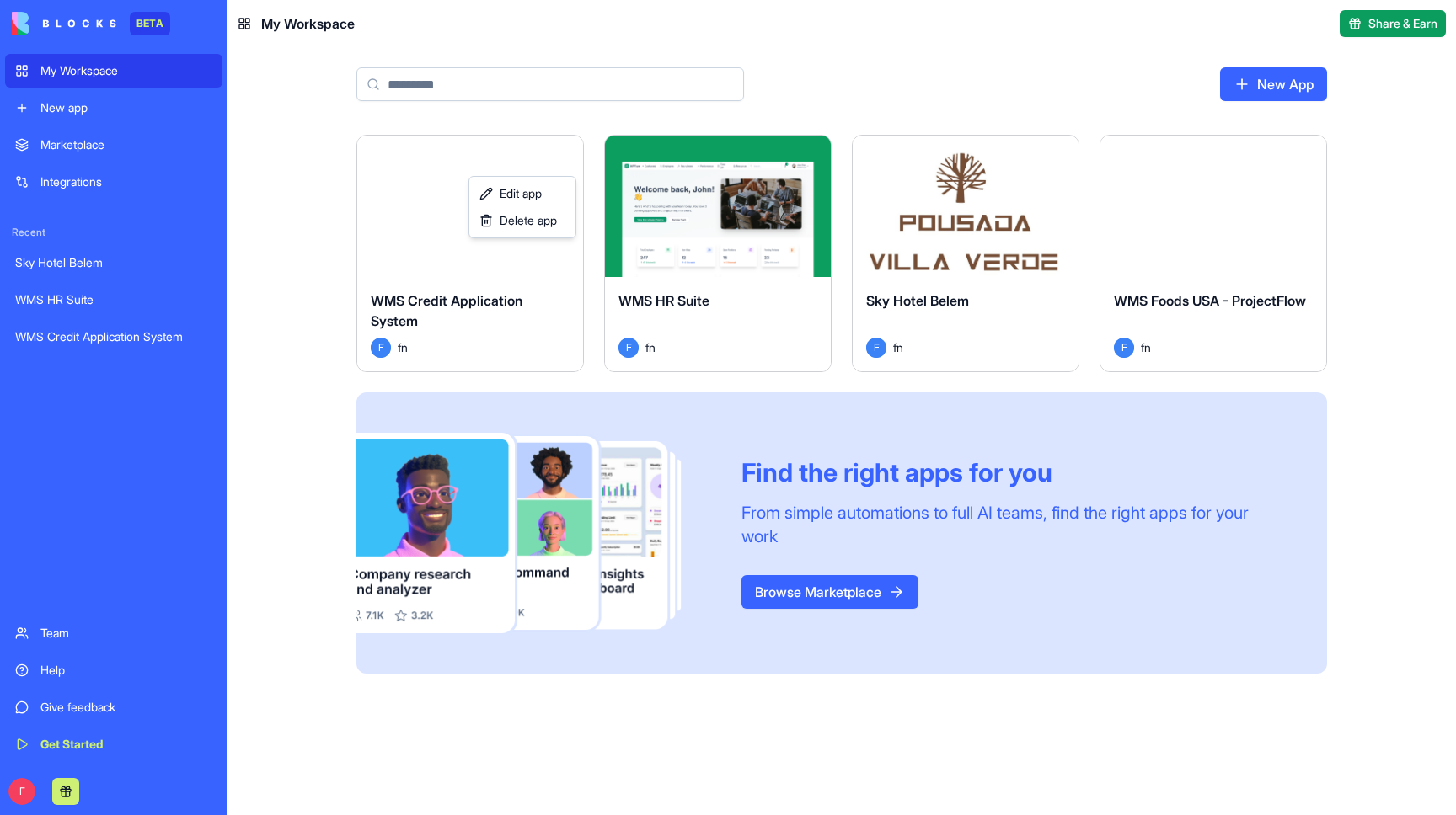
click at [813, 150] on html "BETA My Workspace New app Marketplace Integrations Recent Sky Hotel Belem WMS H…" at bounding box center [728, 408] width 1456 height 815
click at [815, 150] on html "BETA My Workspace New app Marketplace Integrations Recent Sky Hotel Belem WMS H…" at bounding box center [728, 408] width 1456 height 815
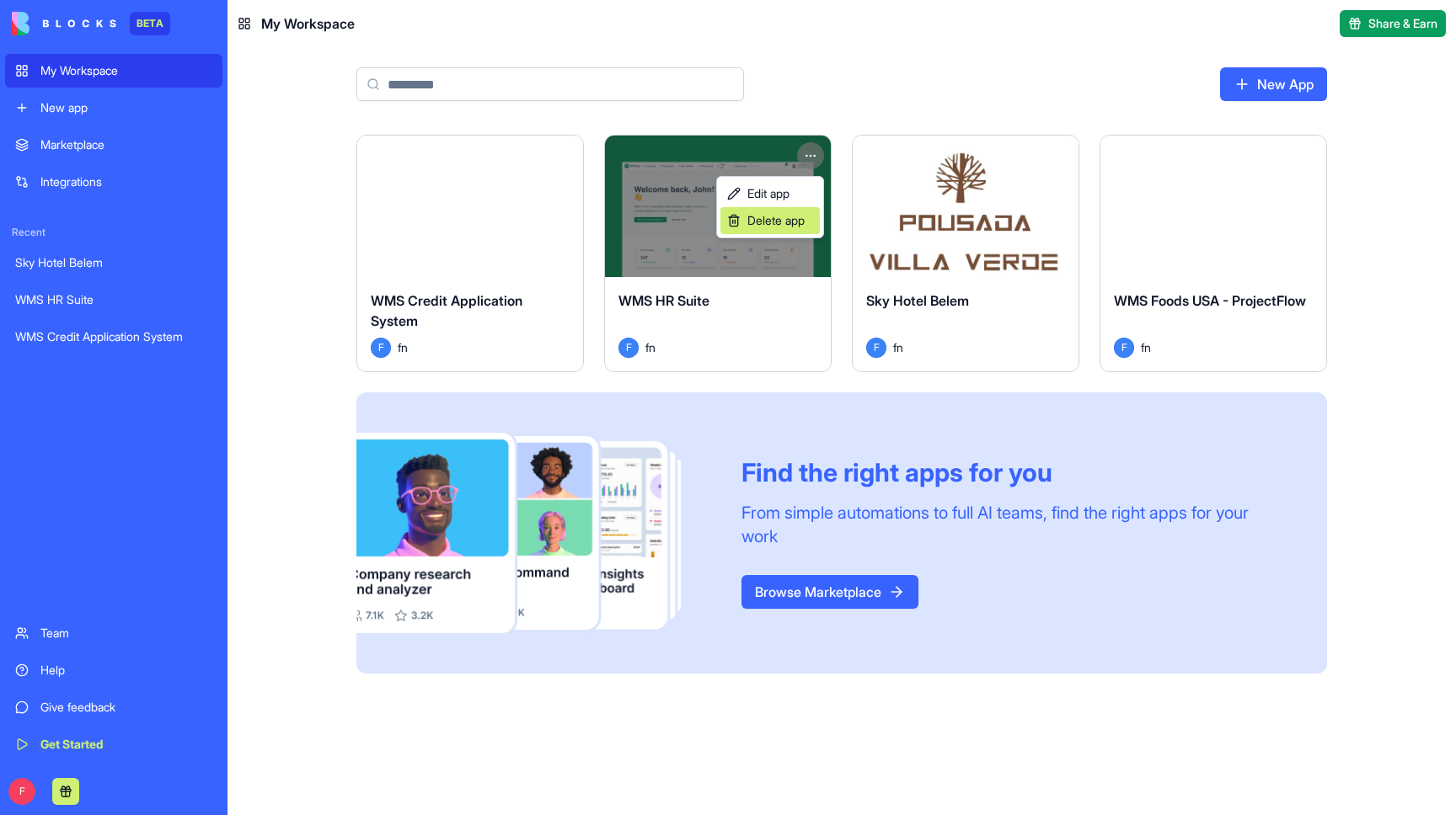
click at [785, 216] on span "Delete app" at bounding box center [776, 221] width 57 height 17
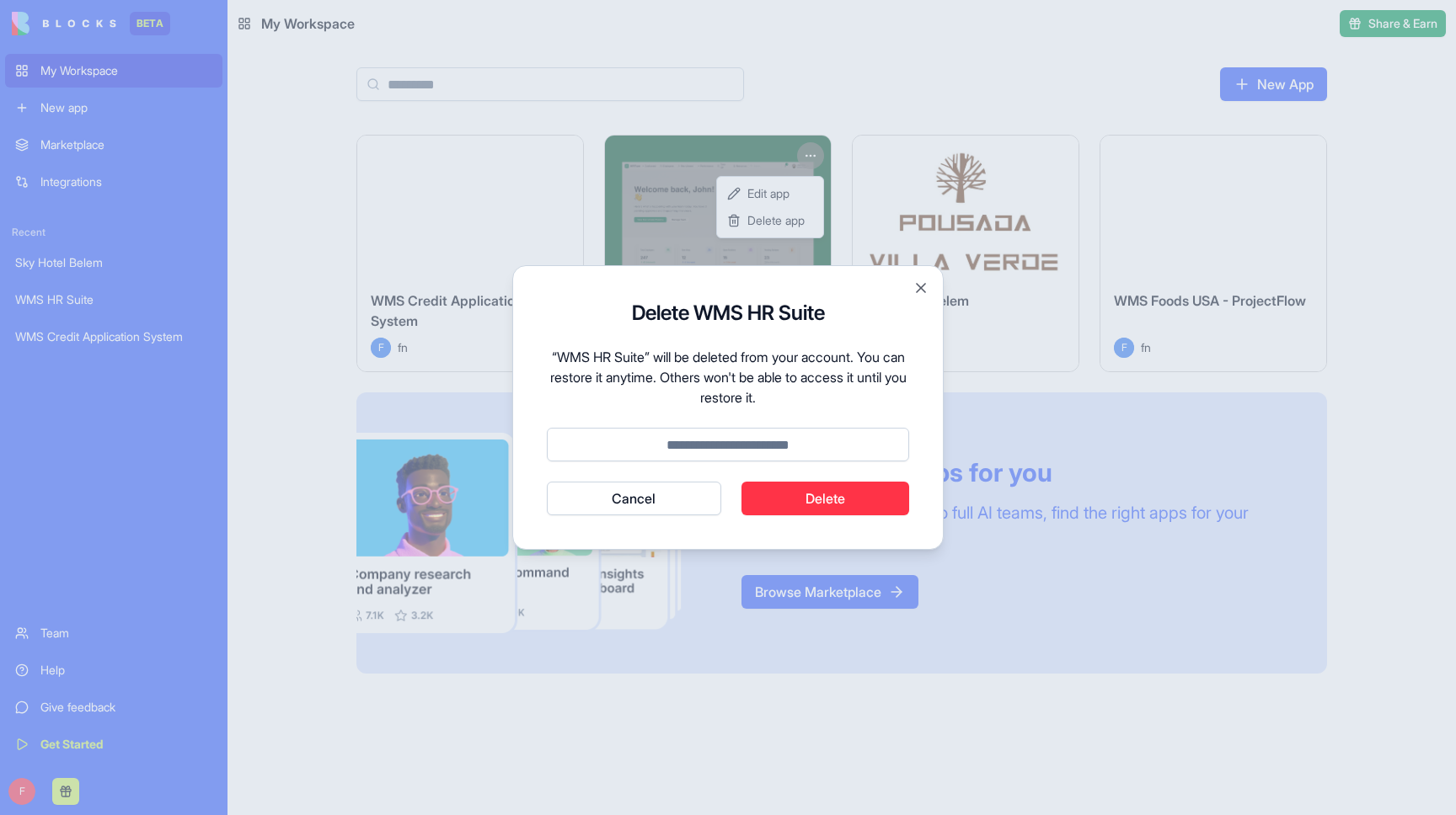
click at [792, 451] on input at bounding box center [728, 444] width 362 height 33
type input "******"
click at [848, 497] on button "Delete" at bounding box center [826, 498] width 168 height 33
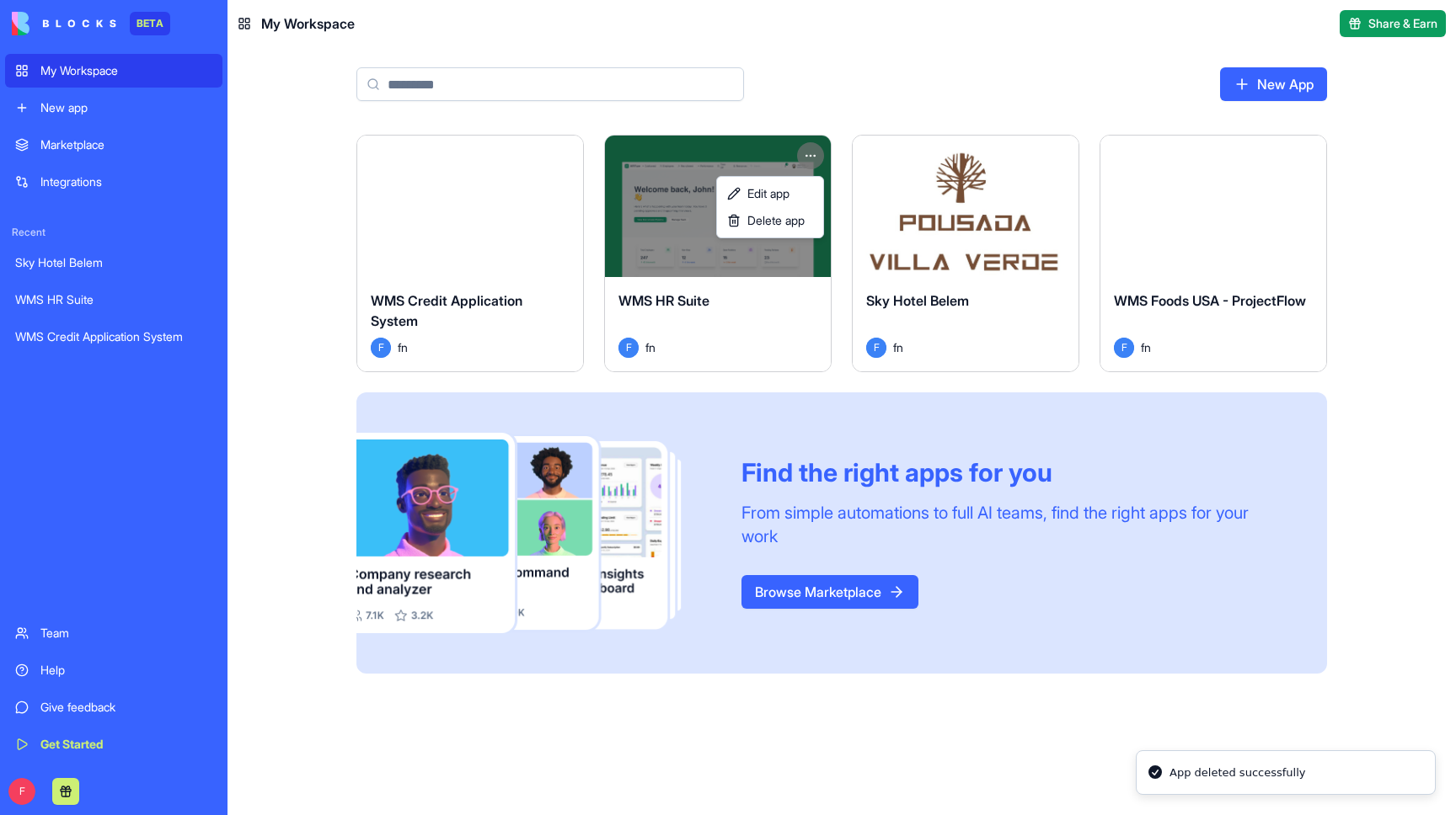
click at [1055, 178] on html "BETA My Workspace New app Marketplace Integrations Recent Sky Hotel Belem WMS H…" at bounding box center [728, 408] width 1456 height 815
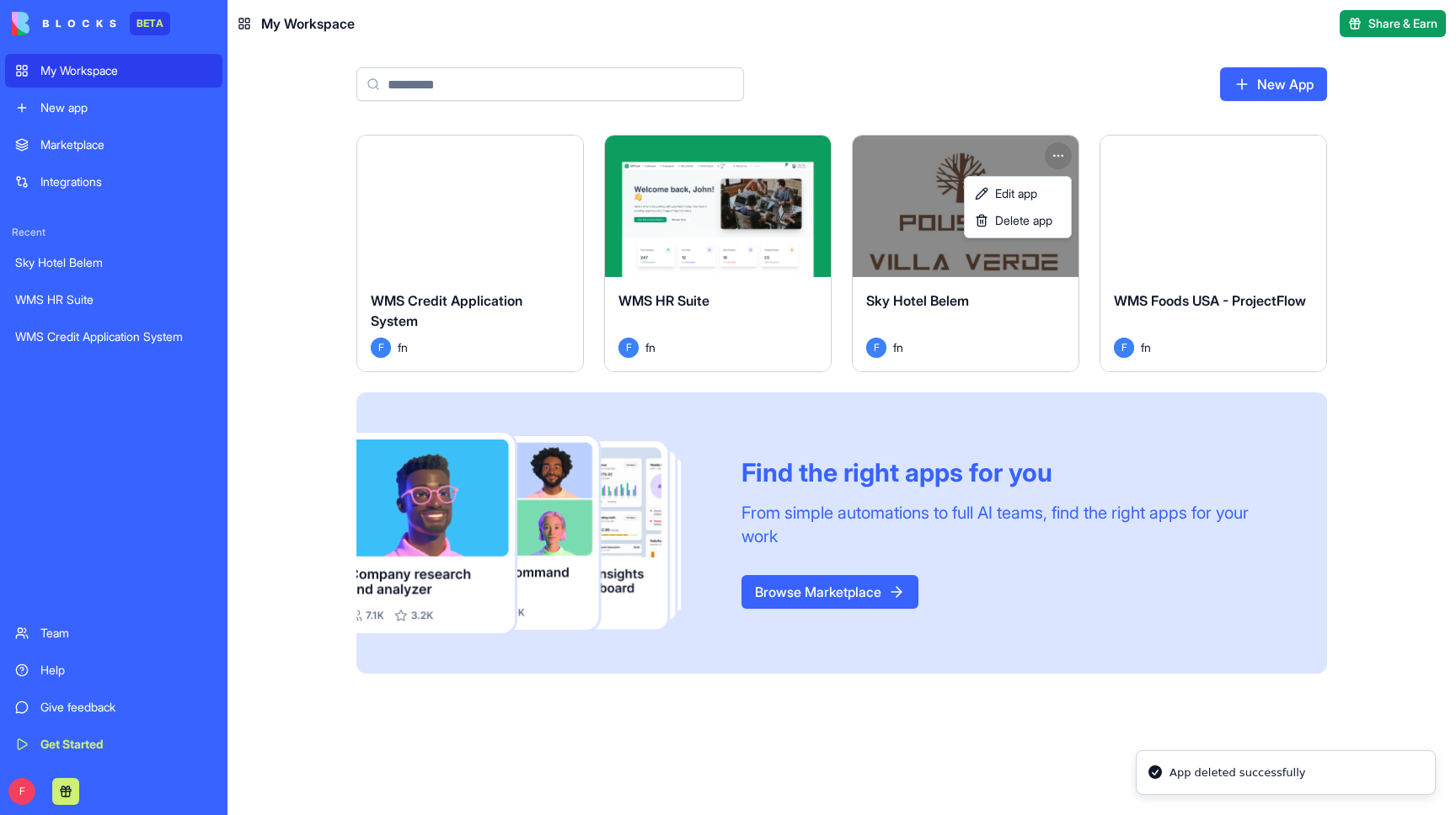
click at [1060, 157] on html "BETA My Workspace New app Marketplace Integrations Recent Sky Hotel Belem WMS H…" at bounding box center [728, 408] width 1456 height 815
click at [1030, 222] on span "Delete app" at bounding box center [1023, 221] width 57 height 17
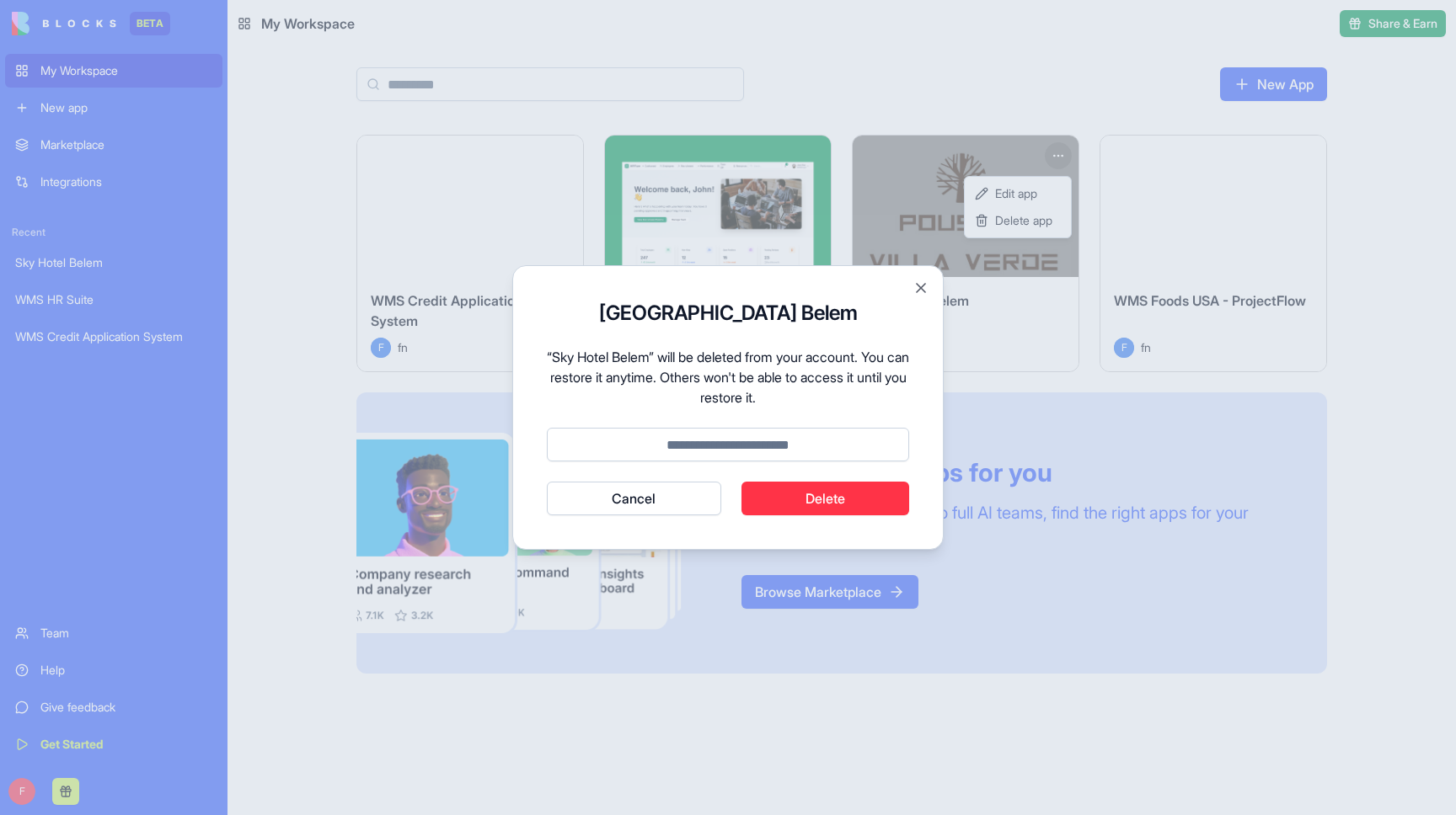
click at [802, 444] on input at bounding box center [728, 444] width 362 height 33
type input "******"
click at [813, 497] on button "Delete" at bounding box center [826, 498] width 168 height 33
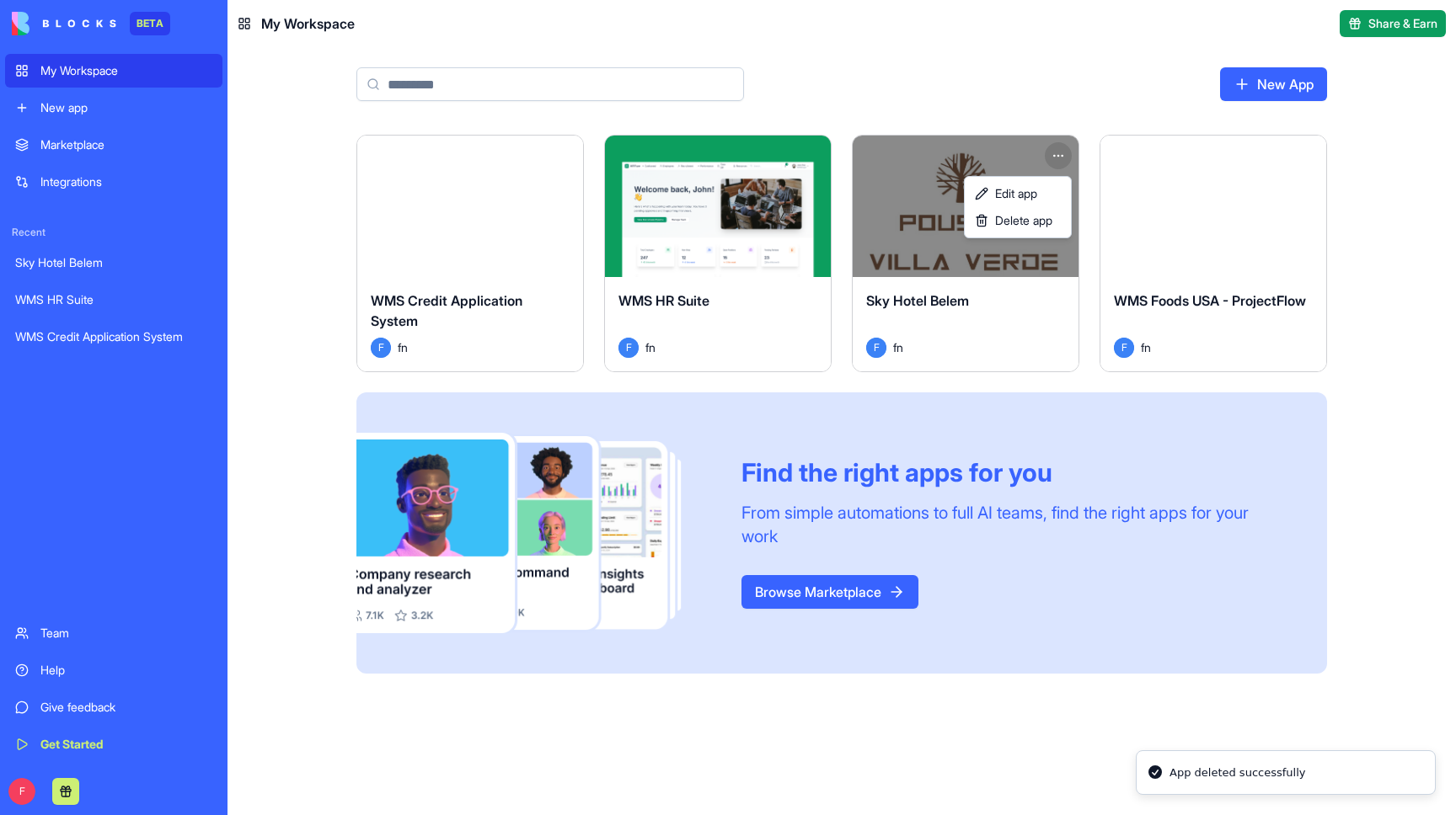
click at [1217, 223] on html "BETA My Workspace New app Marketplace Integrations Recent Sky Hotel Belem WMS H…" at bounding box center [728, 408] width 1456 height 815
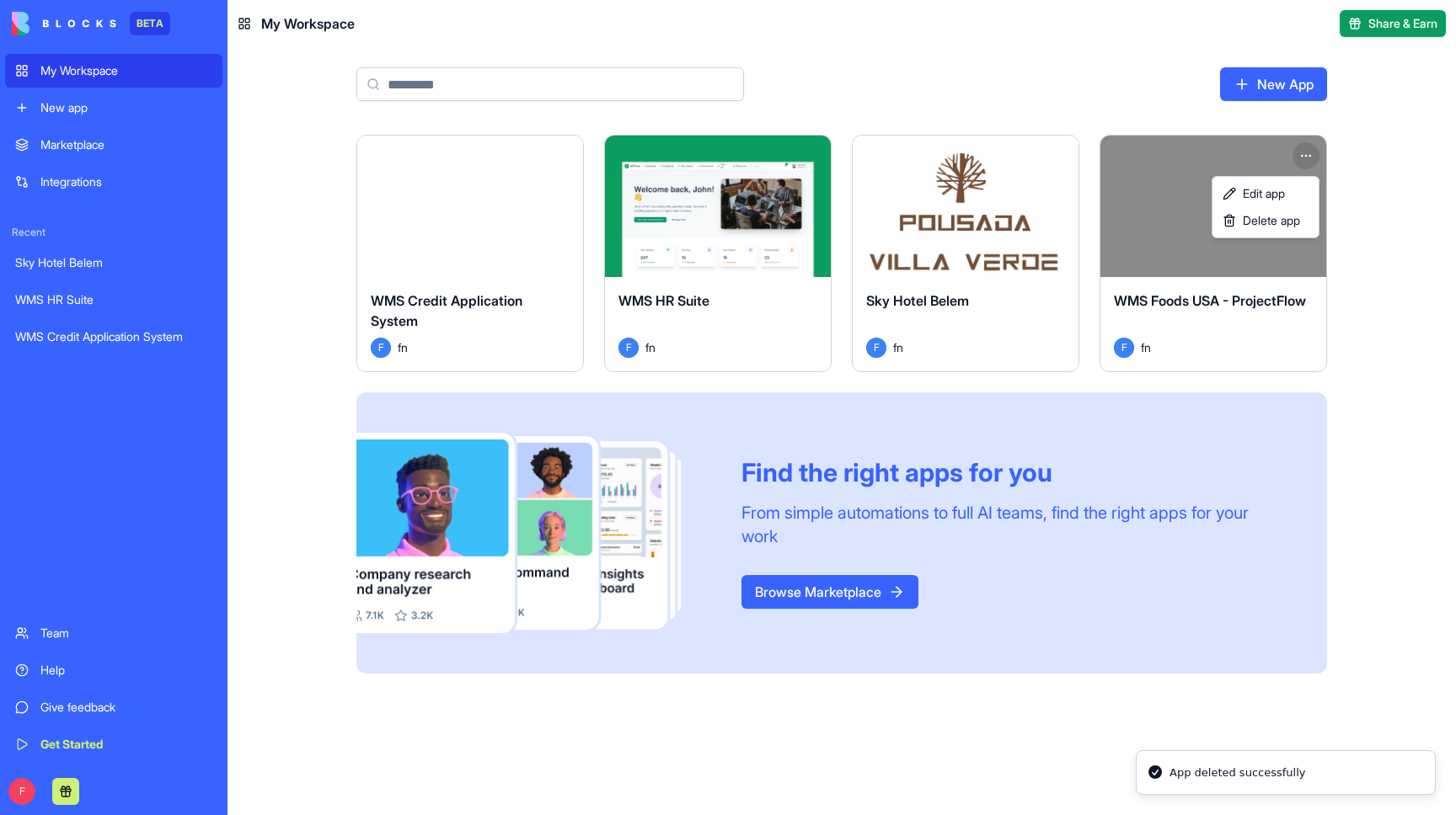
click at [1313, 150] on html "BETA My Workspace New app Marketplace Integrations Recent Sky Hotel Belem WMS H…" at bounding box center [728, 408] width 1456 height 815
click at [1291, 225] on span "Delete app" at bounding box center [1271, 221] width 57 height 17
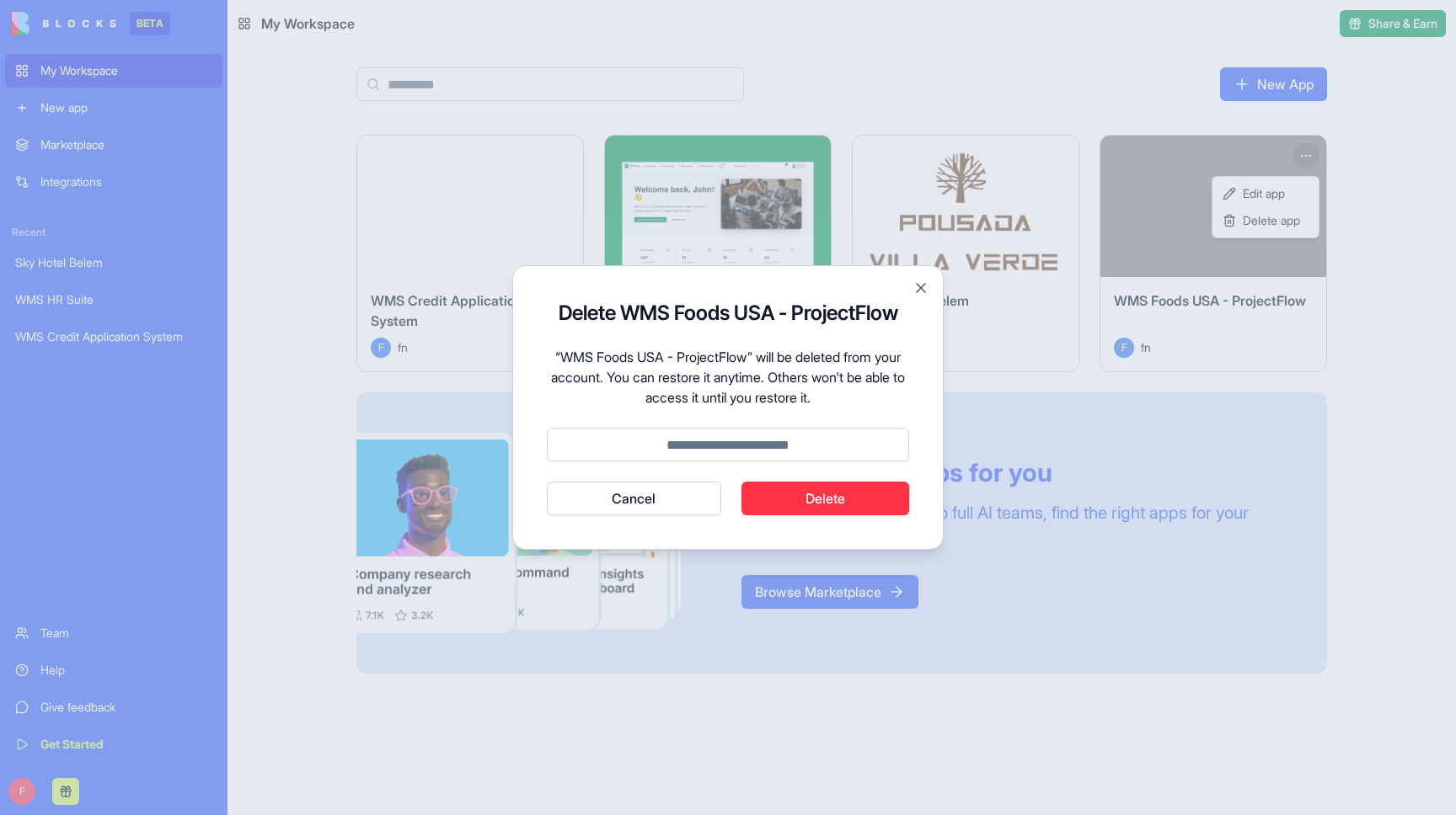
click at [801, 456] on input at bounding box center [728, 444] width 362 height 33
type input "******"
click at [841, 489] on button "Delete" at bounding box center [826, 498] width 168 height 33
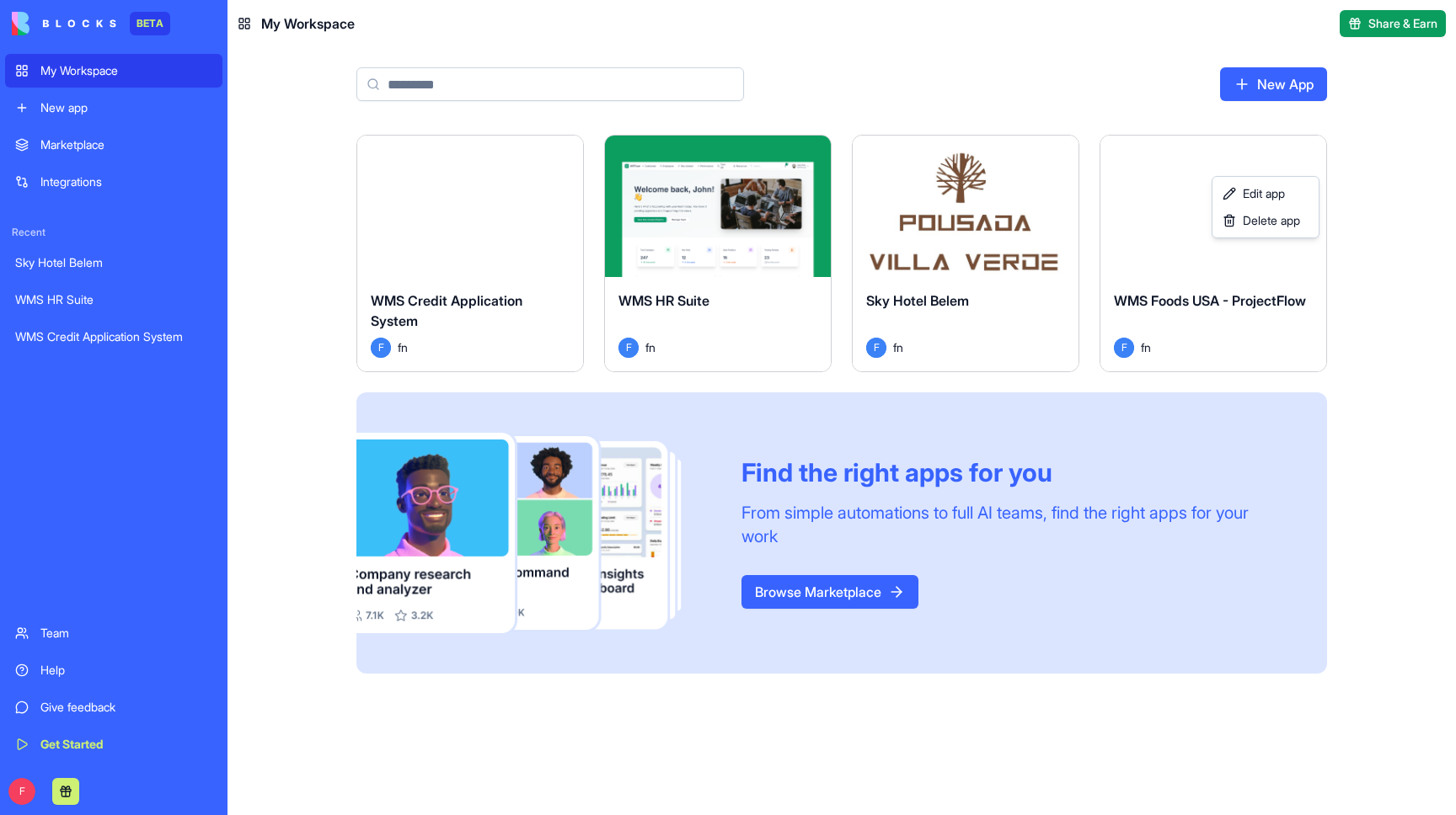
click at [22, 788] on html "BETA My Workspace New app Marketplace Integrations Recent Sky Hotel Belem WMS H…" at bounding box center [728, 408] width 1456 height 815
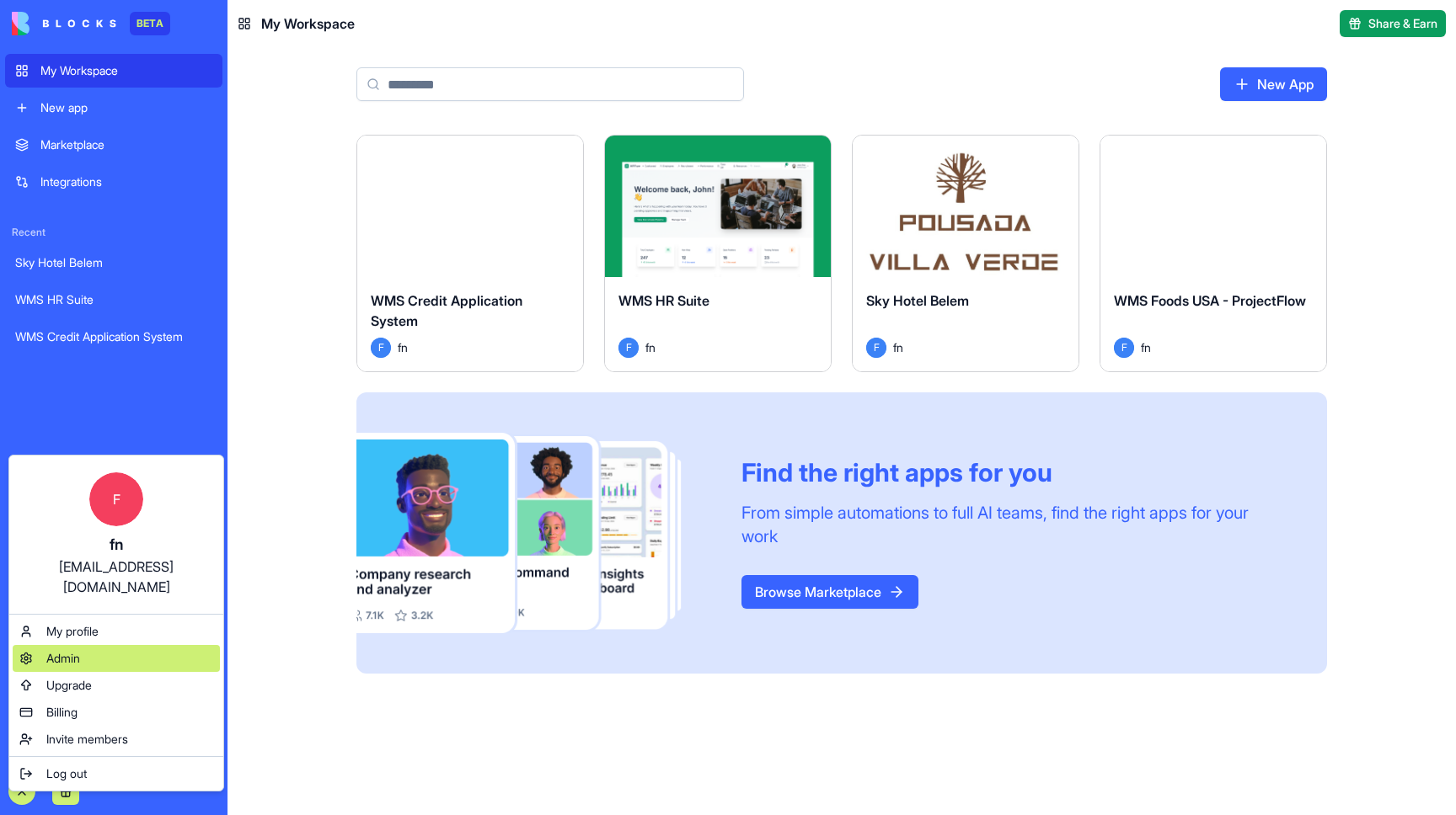
click at [104, 646] on div "Admin" at bounding box center [116, 658] width 207 height 27
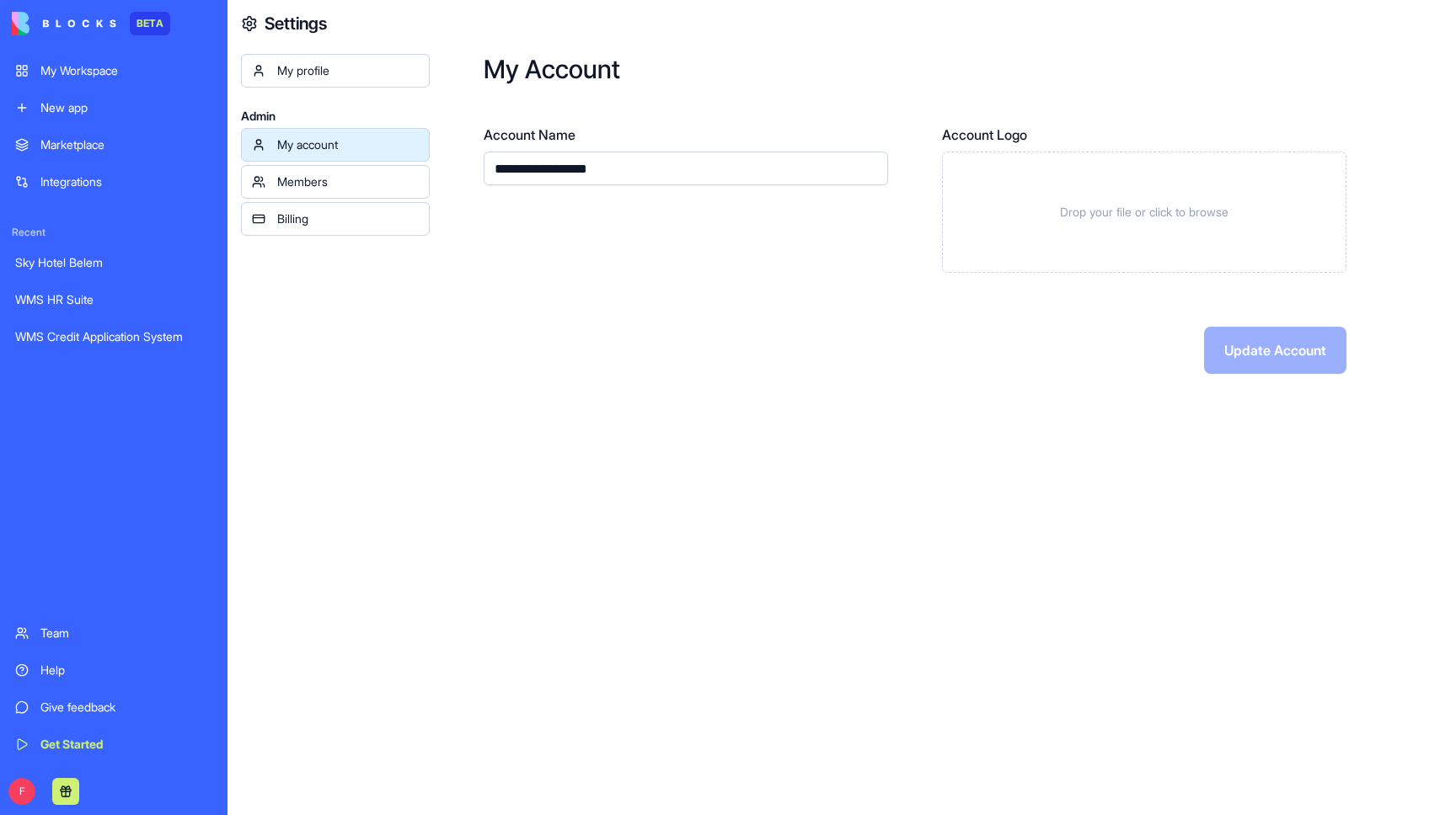
click at [349, 213] on div "Billing" at bounding box center [348, 219] width 141 height 17
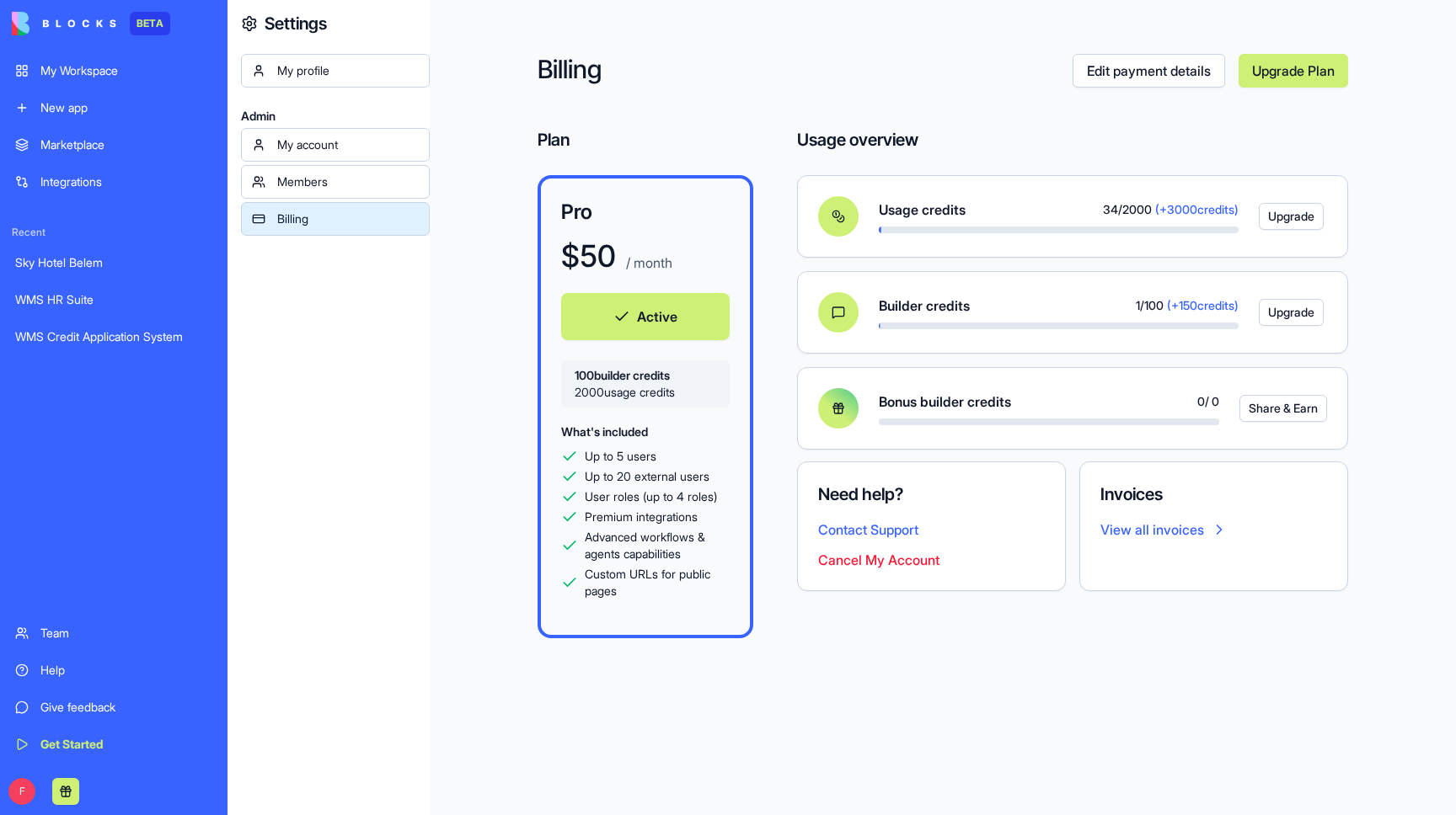
click at [855, 555] on button "Cancel My Account" at bounding box center [878, 560] width 121 height 20
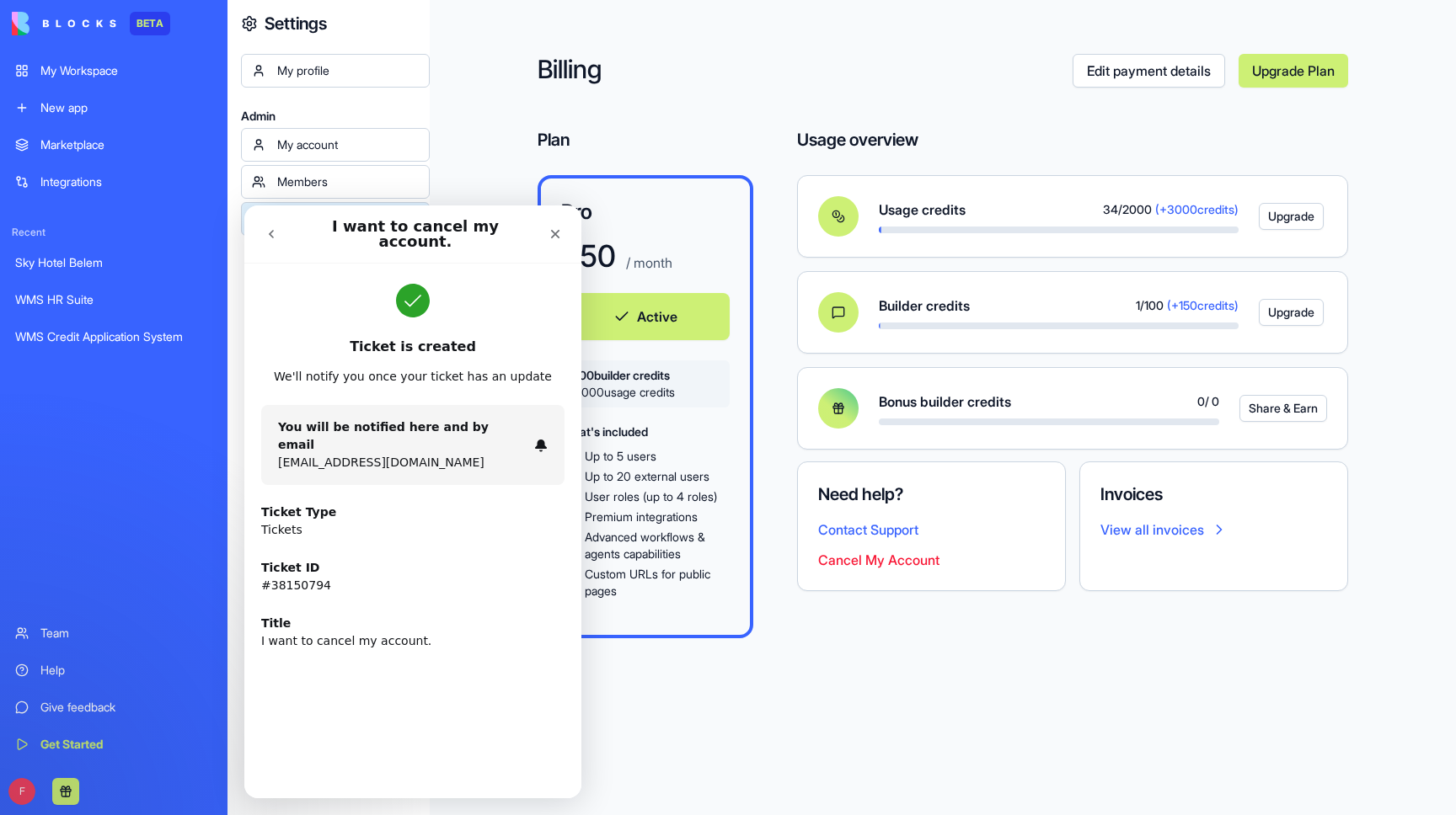
click at [275, 227] on icon "go back" at bounding box center [271, 234] width 14 height 14
